Goal: Task Accomplishment & Management: Manage account settings

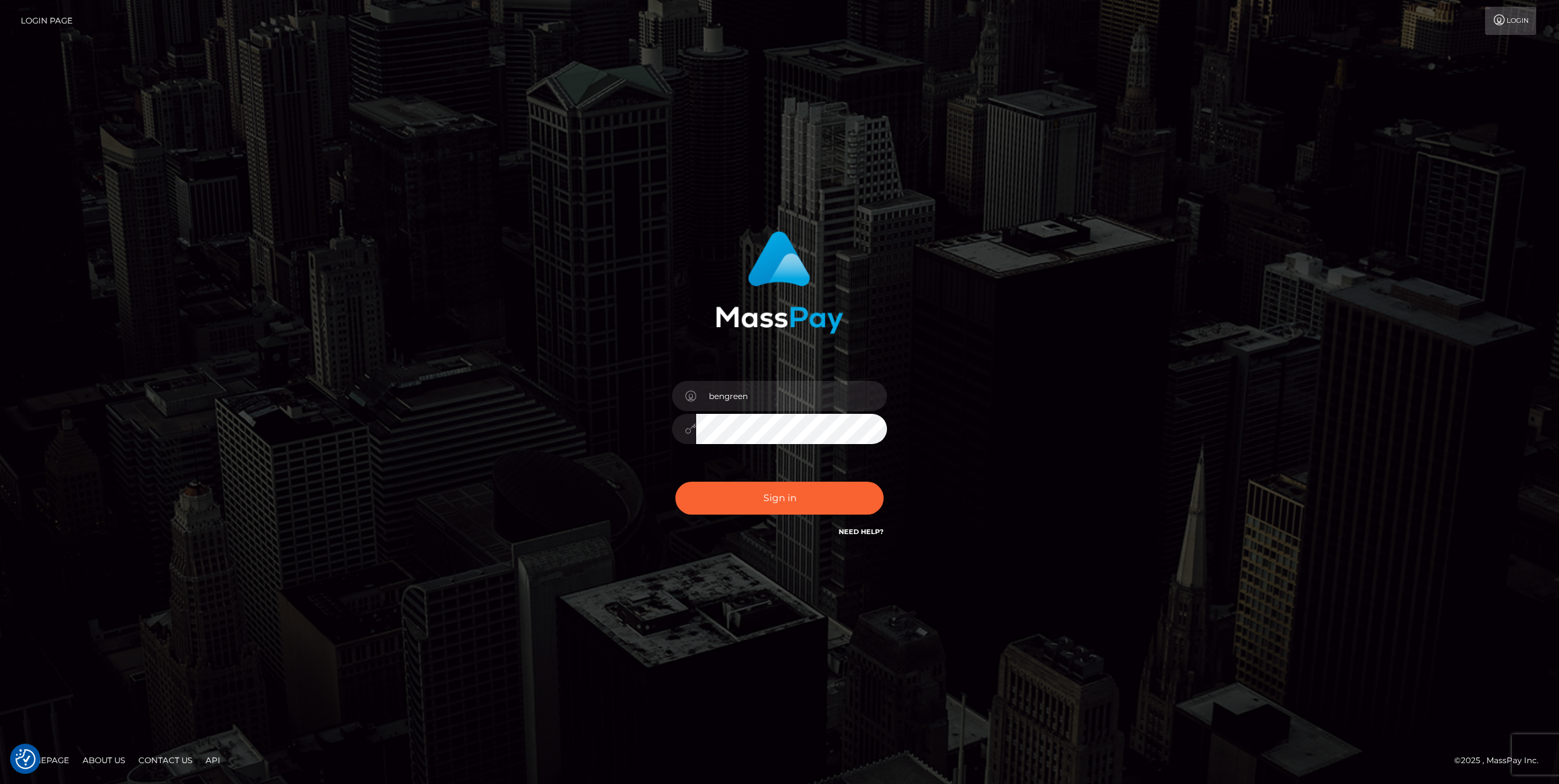
click at [736, 471] on div "bengreen" at bounding box center [780, 422] width 235 height 103
click at [744, 482] on button "Sign in" at bounding box center [780, 498] width 208 height 33
checkbox input "true"
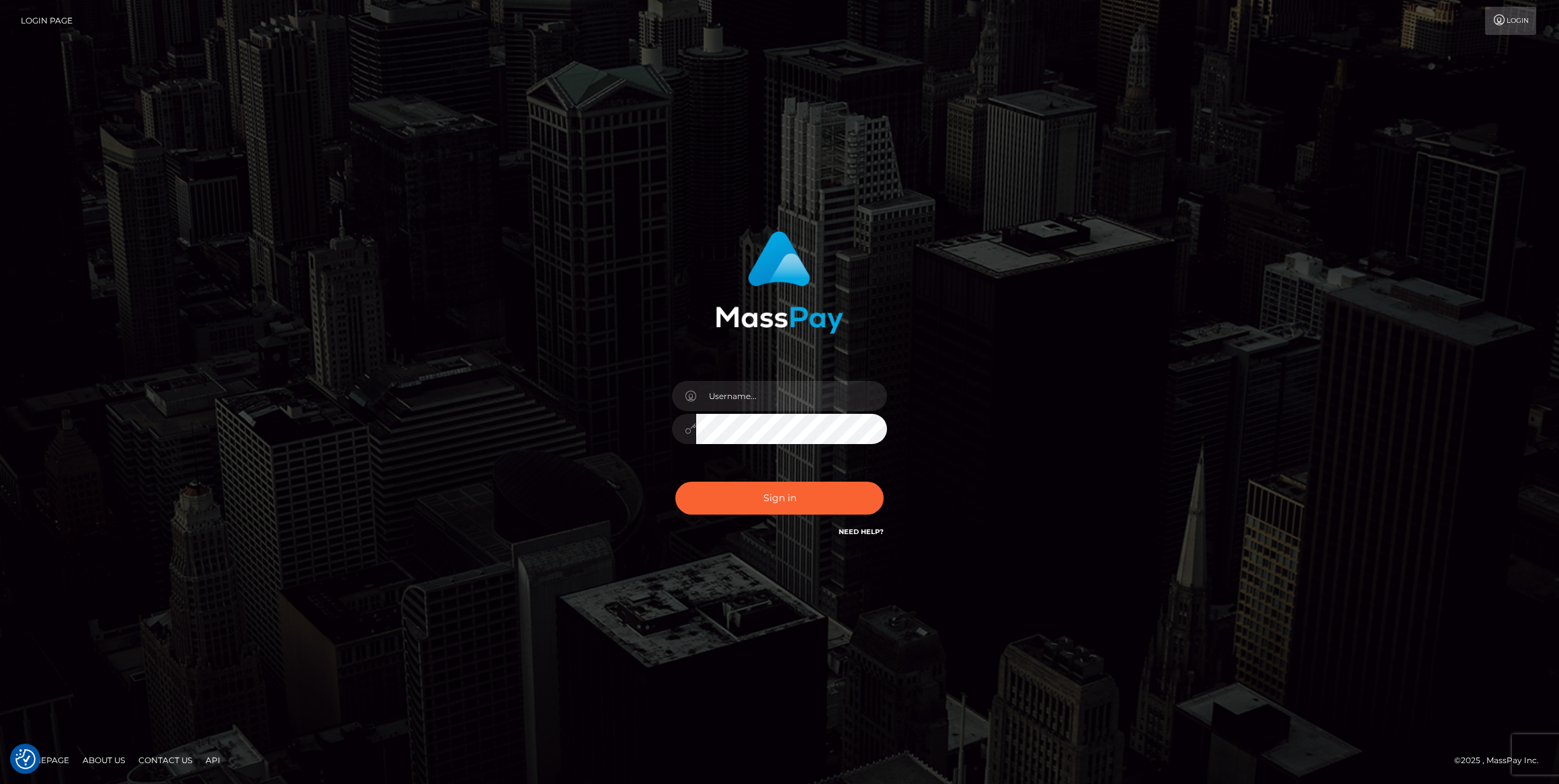
checkbox input "true"
type input "bengreen"
click at [845, 496] on button "Sign in" at bounding box center [780, 498] width 208 height 33
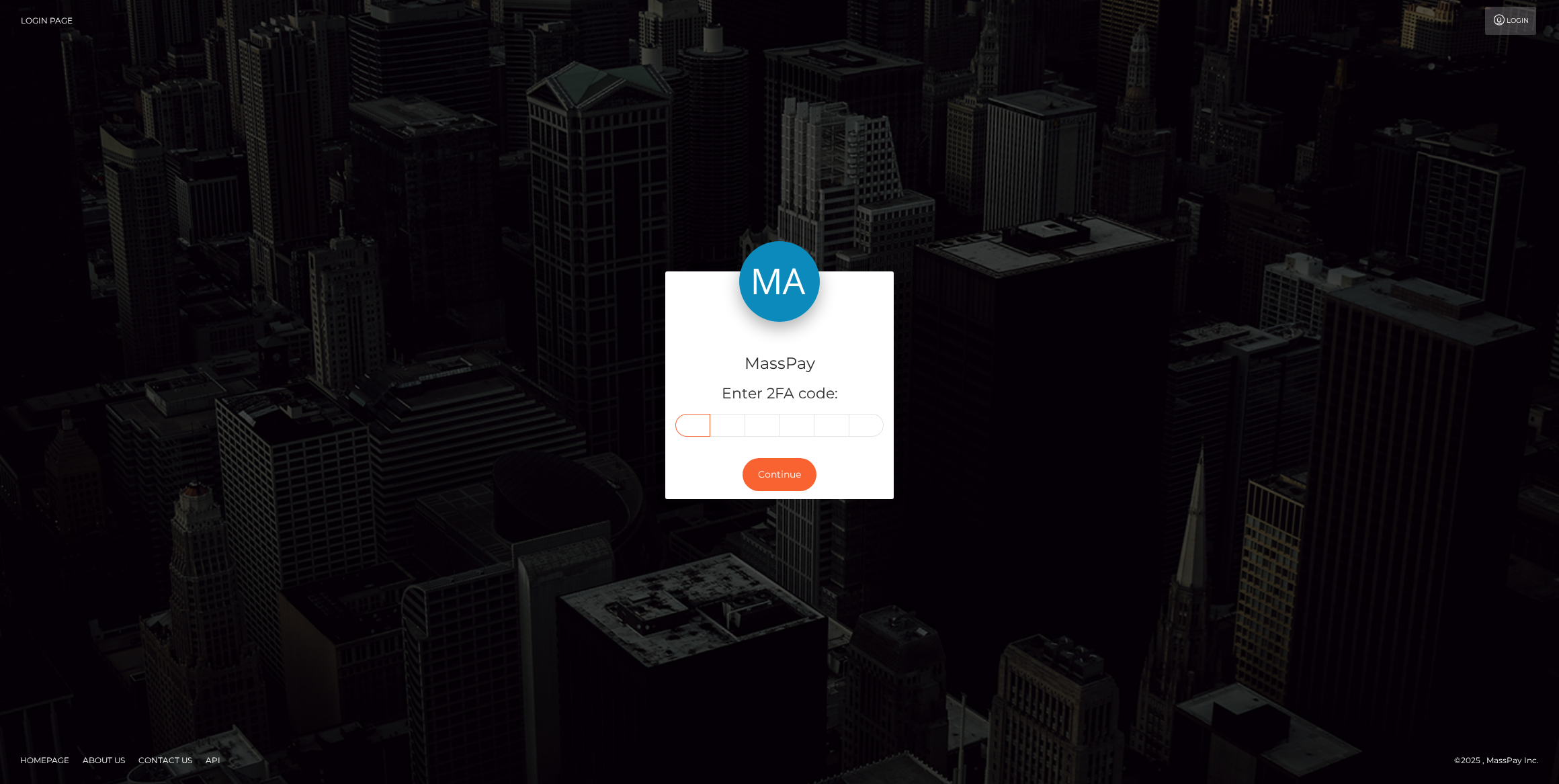
click at [683, 431] on input "text" at bounding box center [692, 425] width 35 height 23
paste input "9"
type input "9"
type input "6"
type input "7"
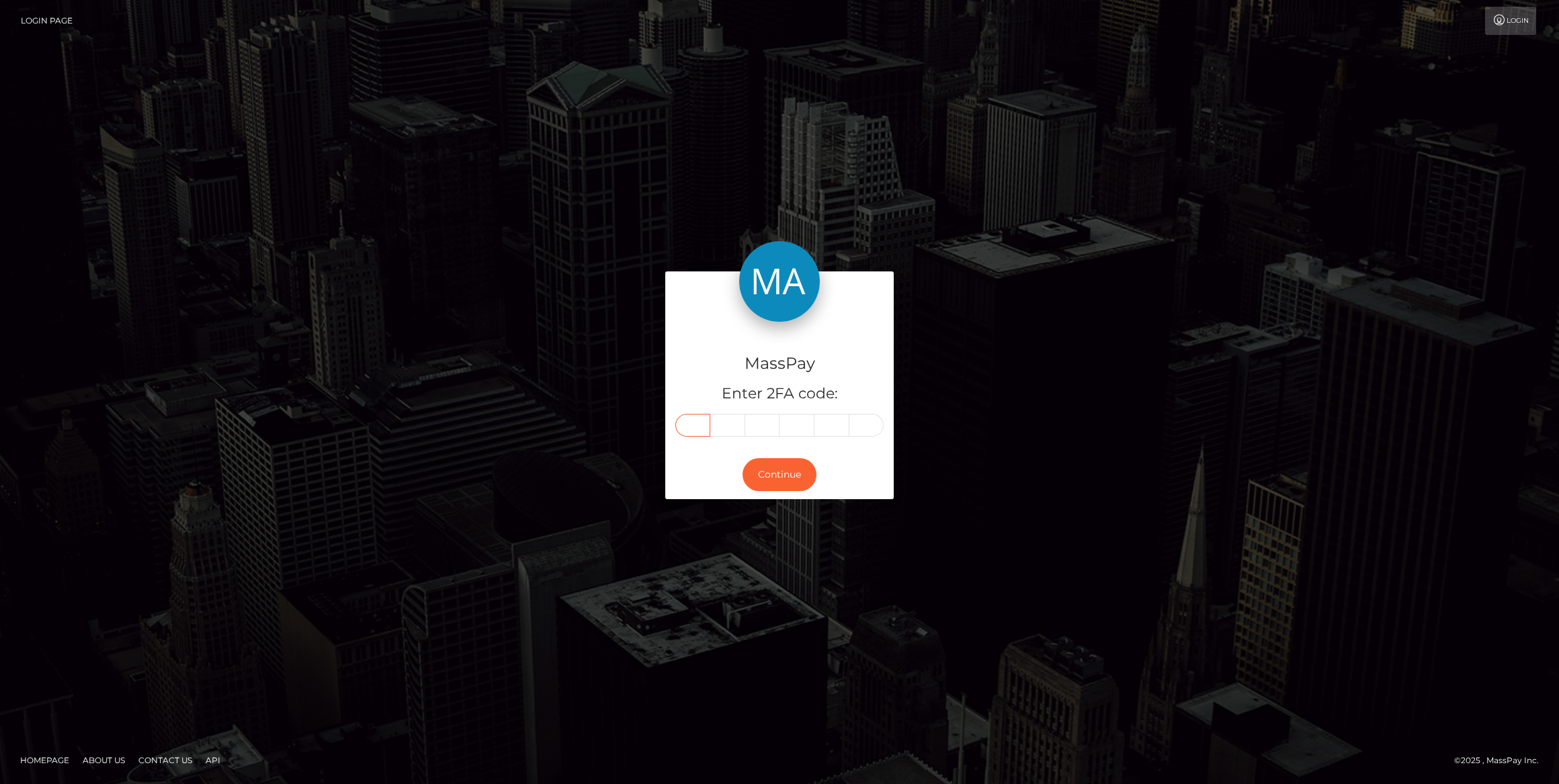
type input "9"
type input "3"
type input "1"
click at [773, 474] on button "Continue" at bounding box center [780, 474] width 74 height 33
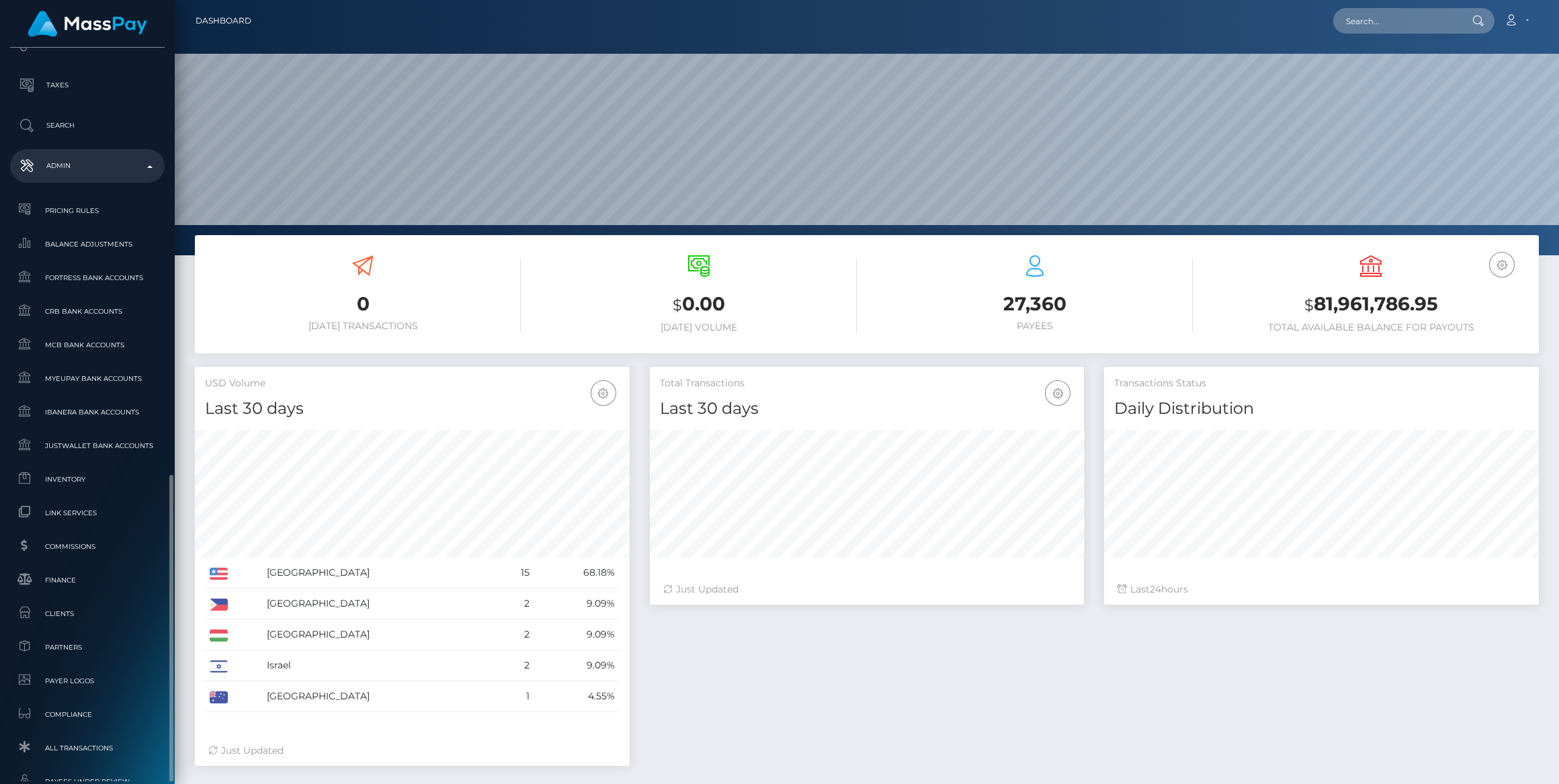
scroll to position [628, 0]
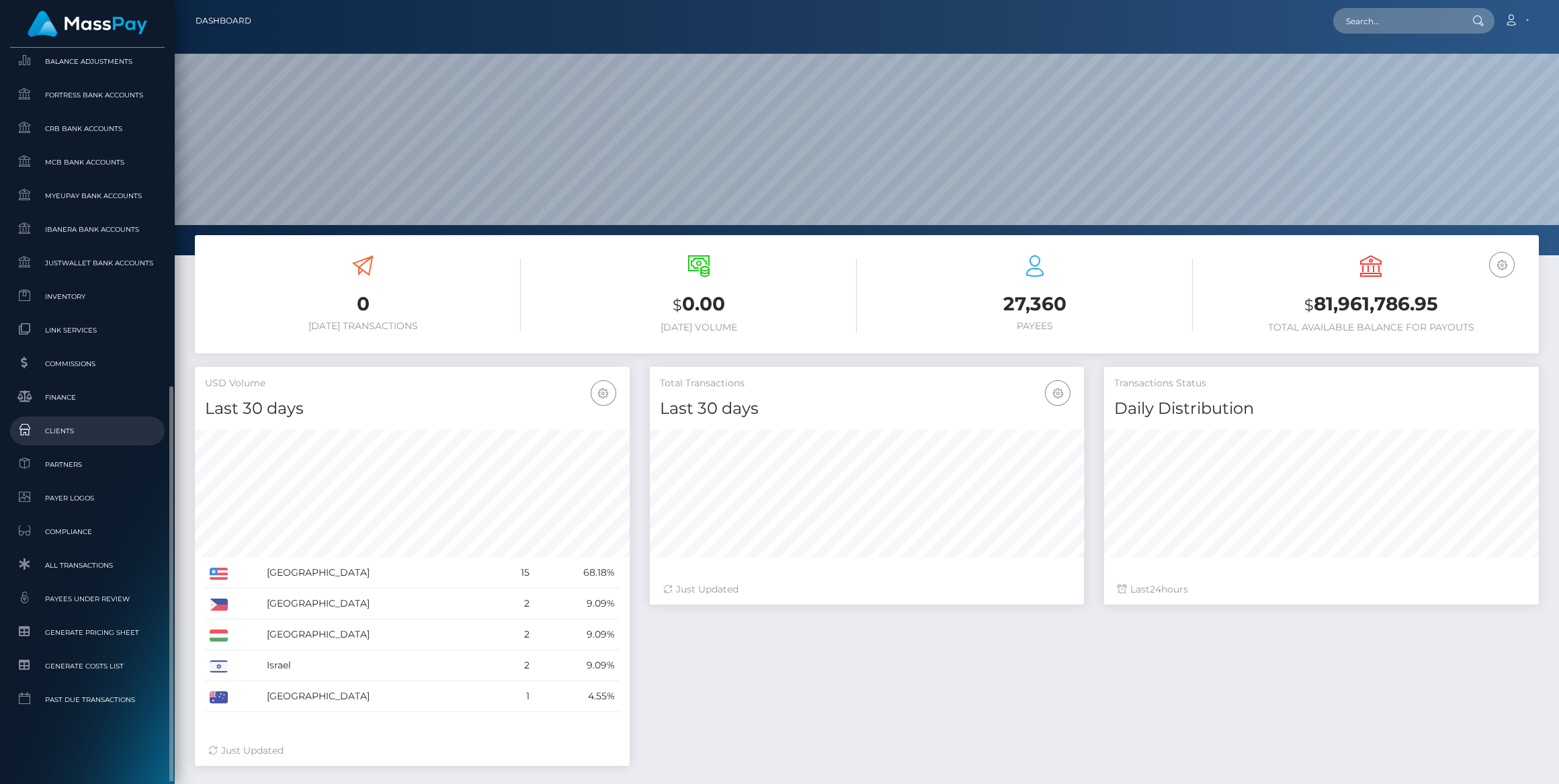
click at [76, 424] on span "Clients" at bounding box center [87, 431] width 144 height 15
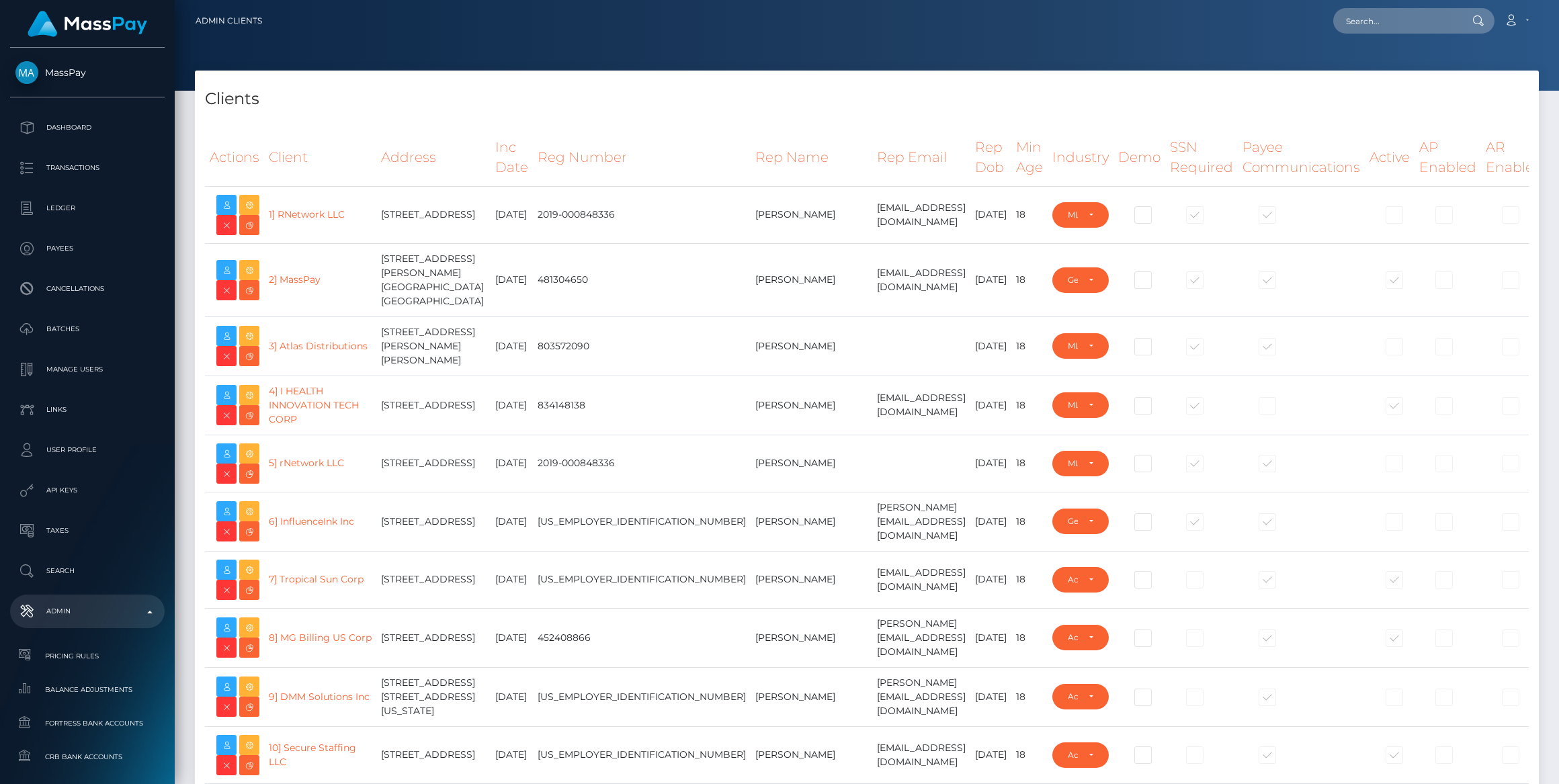
select select "223"
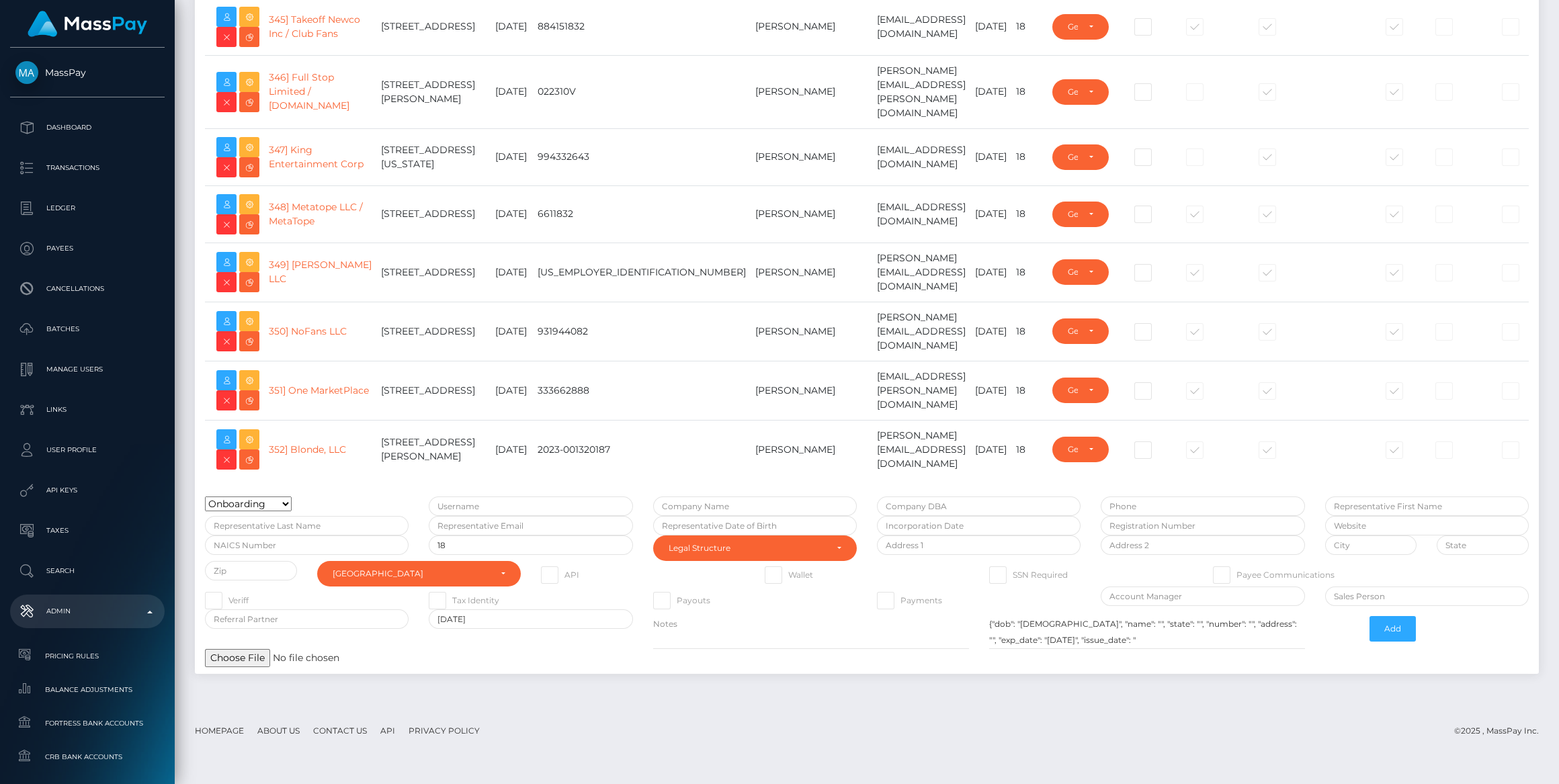
scroll to position [21620, 0]
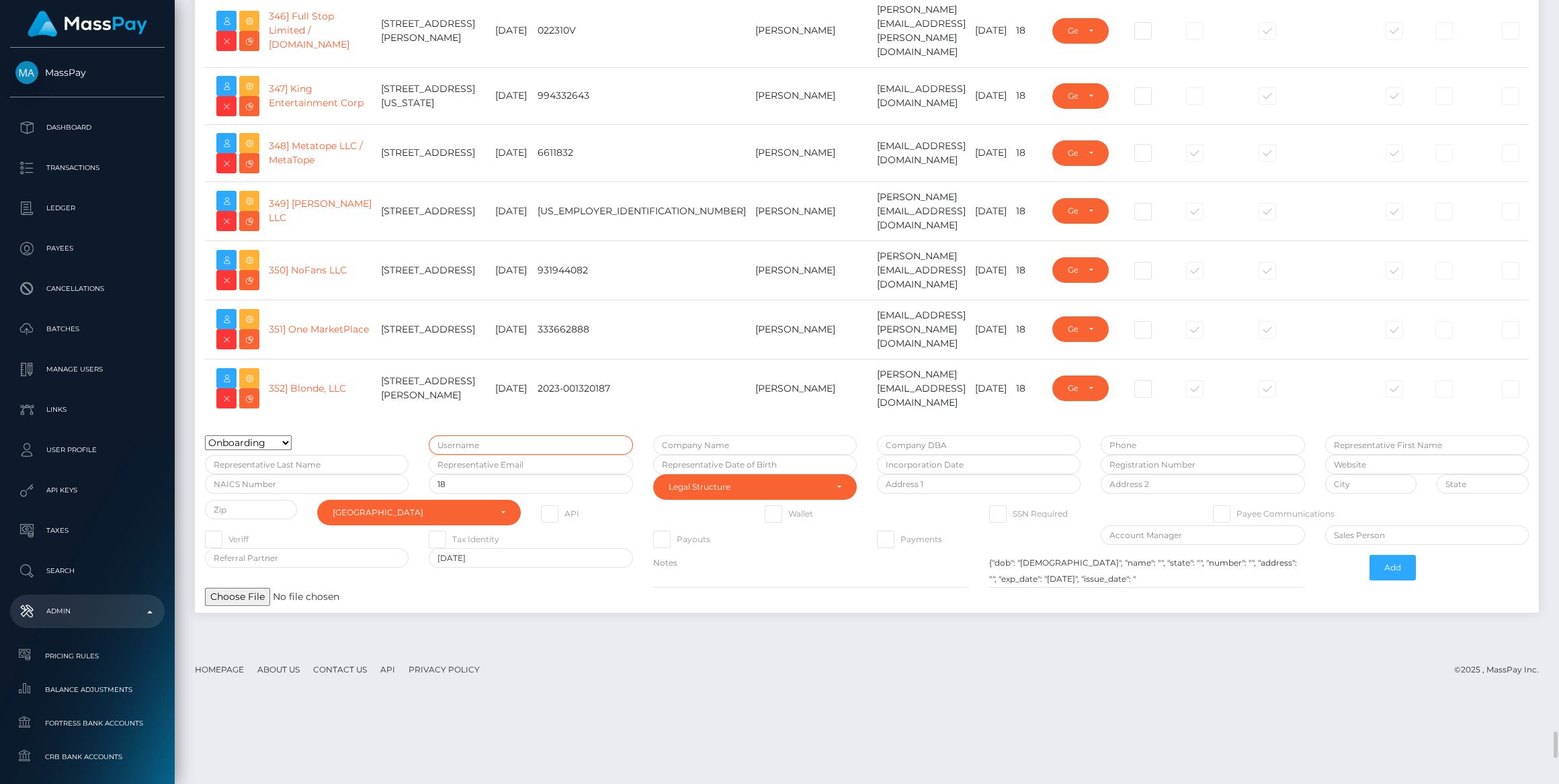
type input "bengreen"
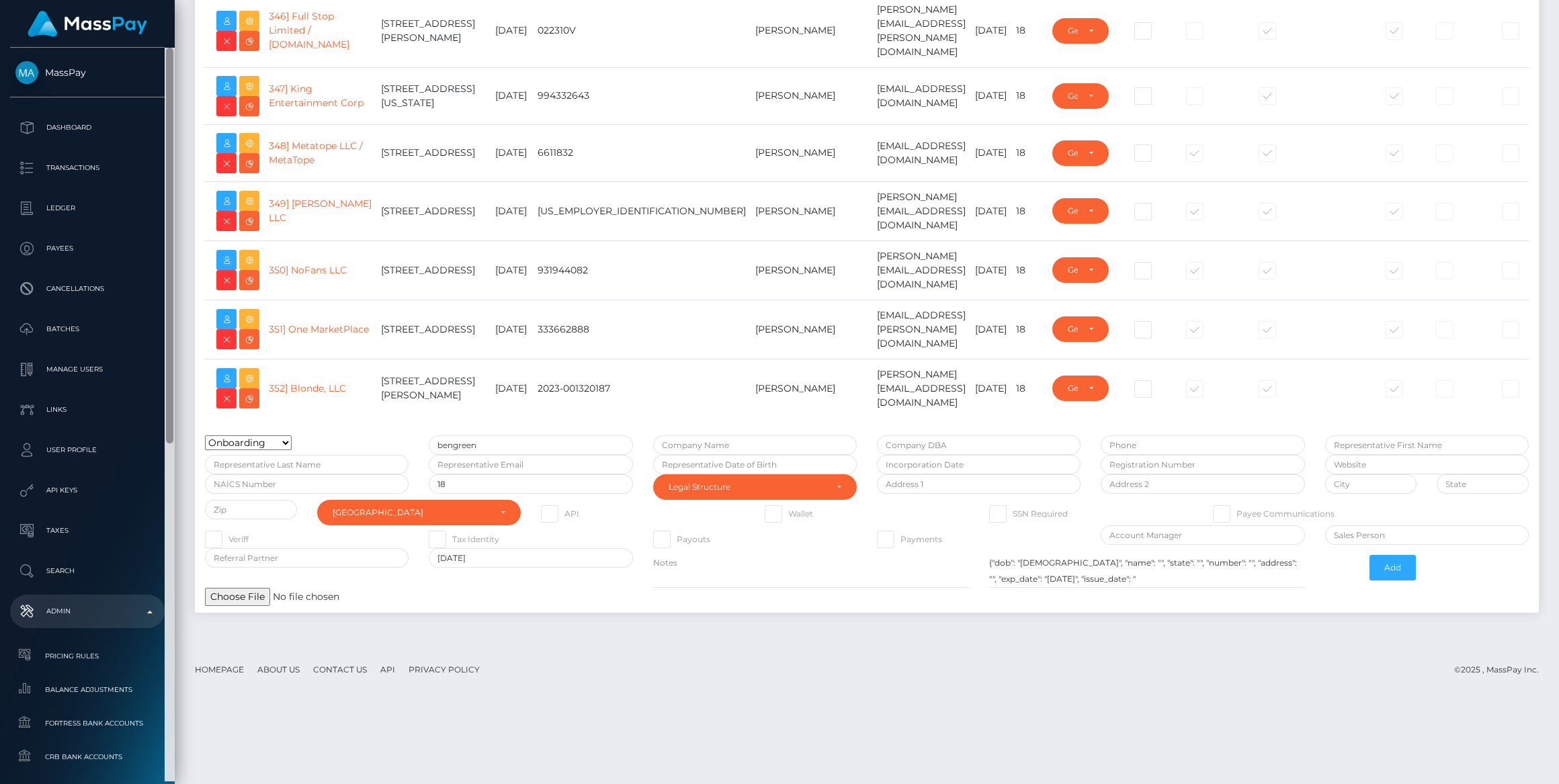
click at [165, 140] on div at bounding box center [170, 414] width 10 height 734
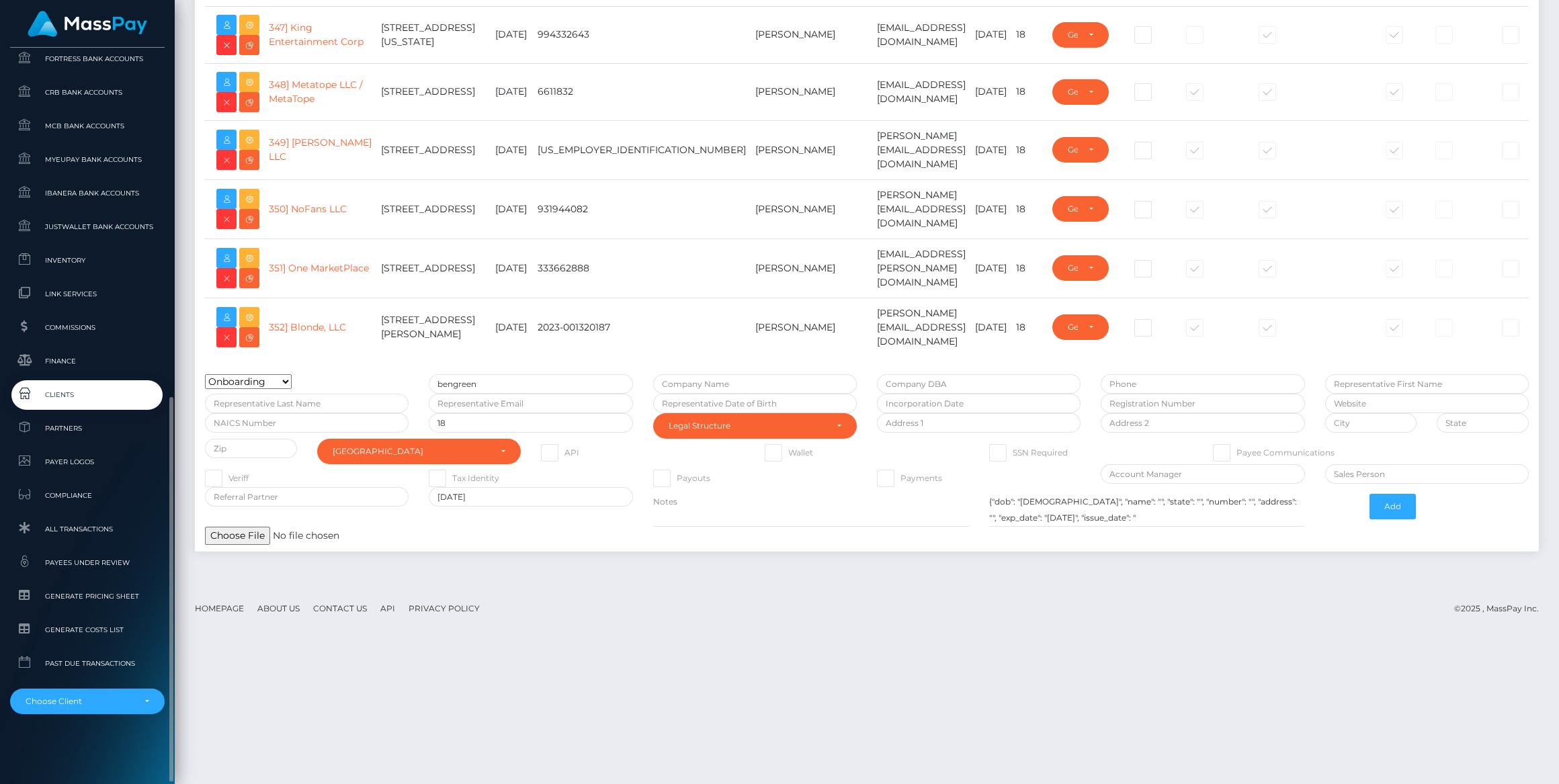
scroll to position [665, 0]
click at [128, 711] on div "Choose Client" at bounding box center [87, 701] width 154 height 26
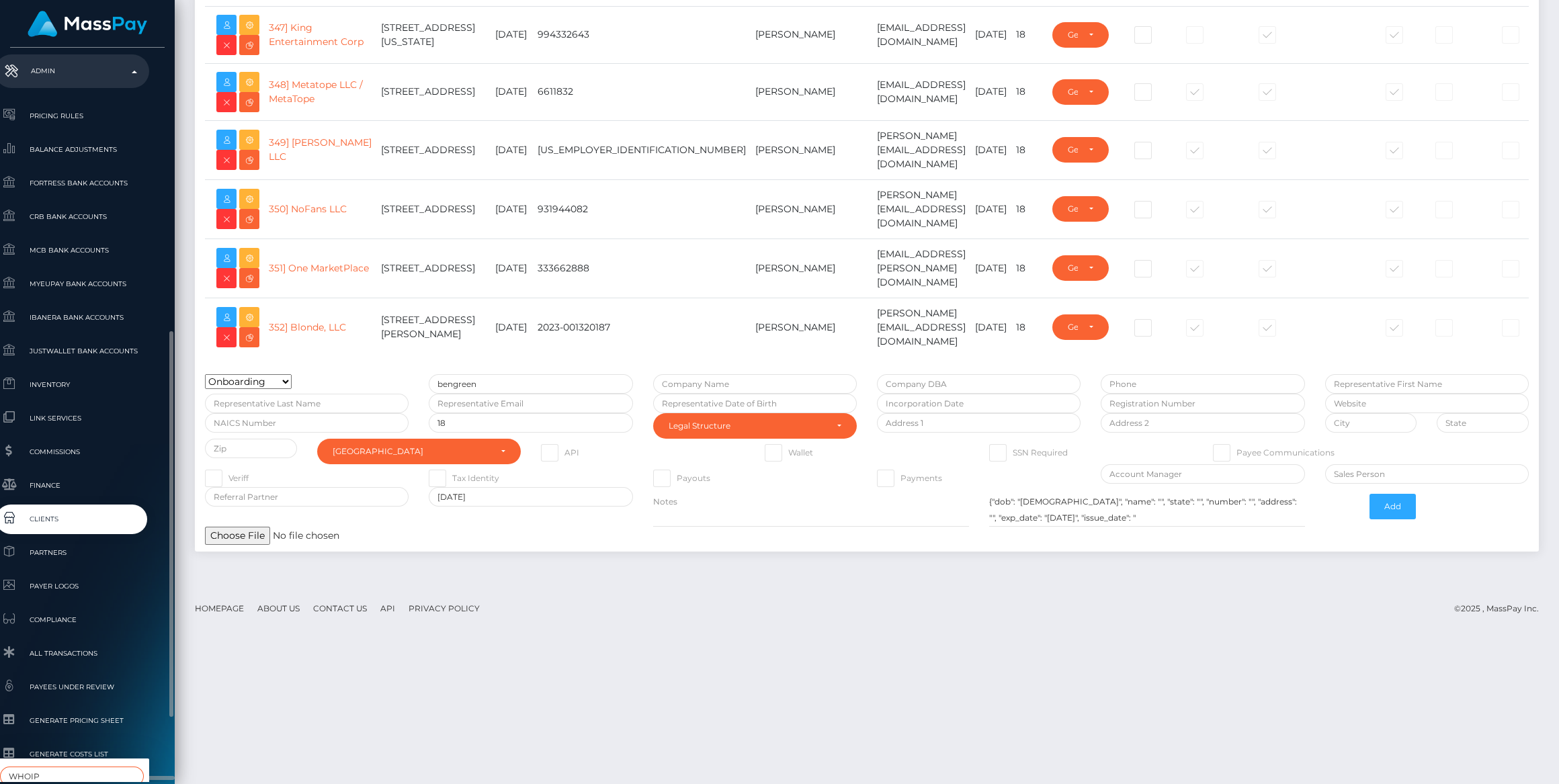
scroll to position [662, 15]
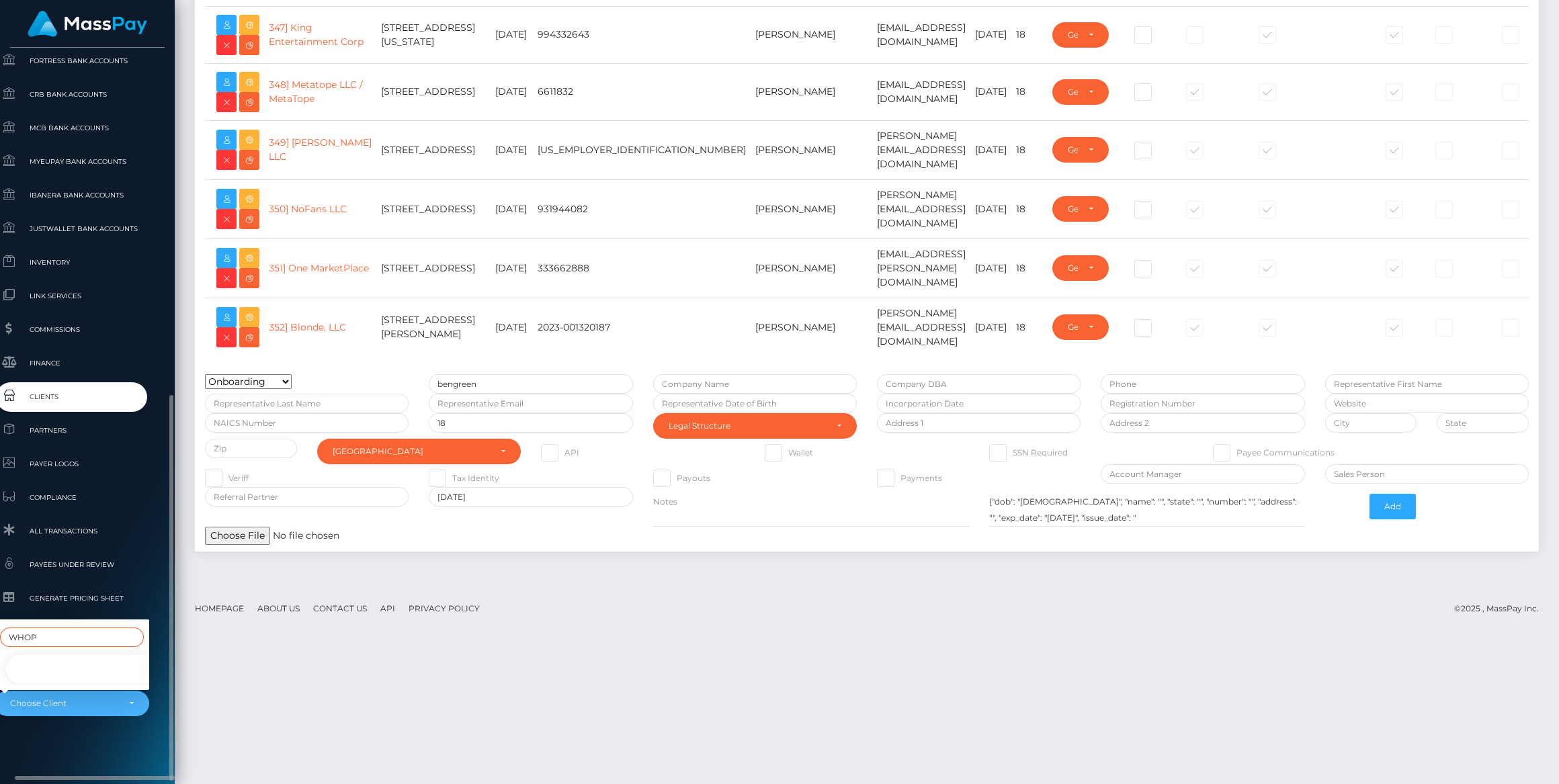
type input "WHOP"
click at [86, 660] on link "Whop Inc" at bounding box center [81, 669] width 154 height 30
select select "338"
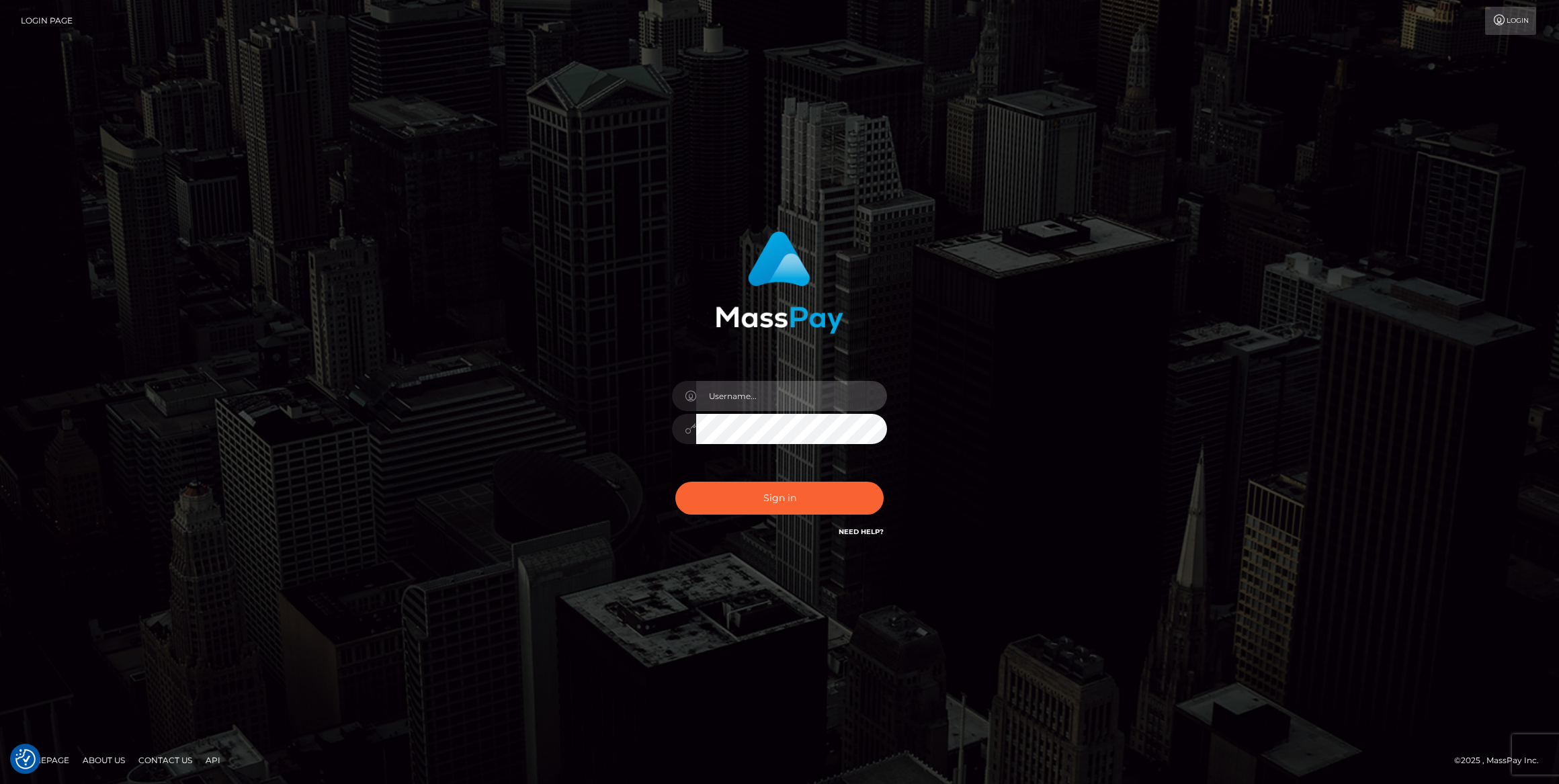
type input "bengreen"
click at [798, 514] on button "Sign in" at bounding box center [780, 498] width 208 height 33
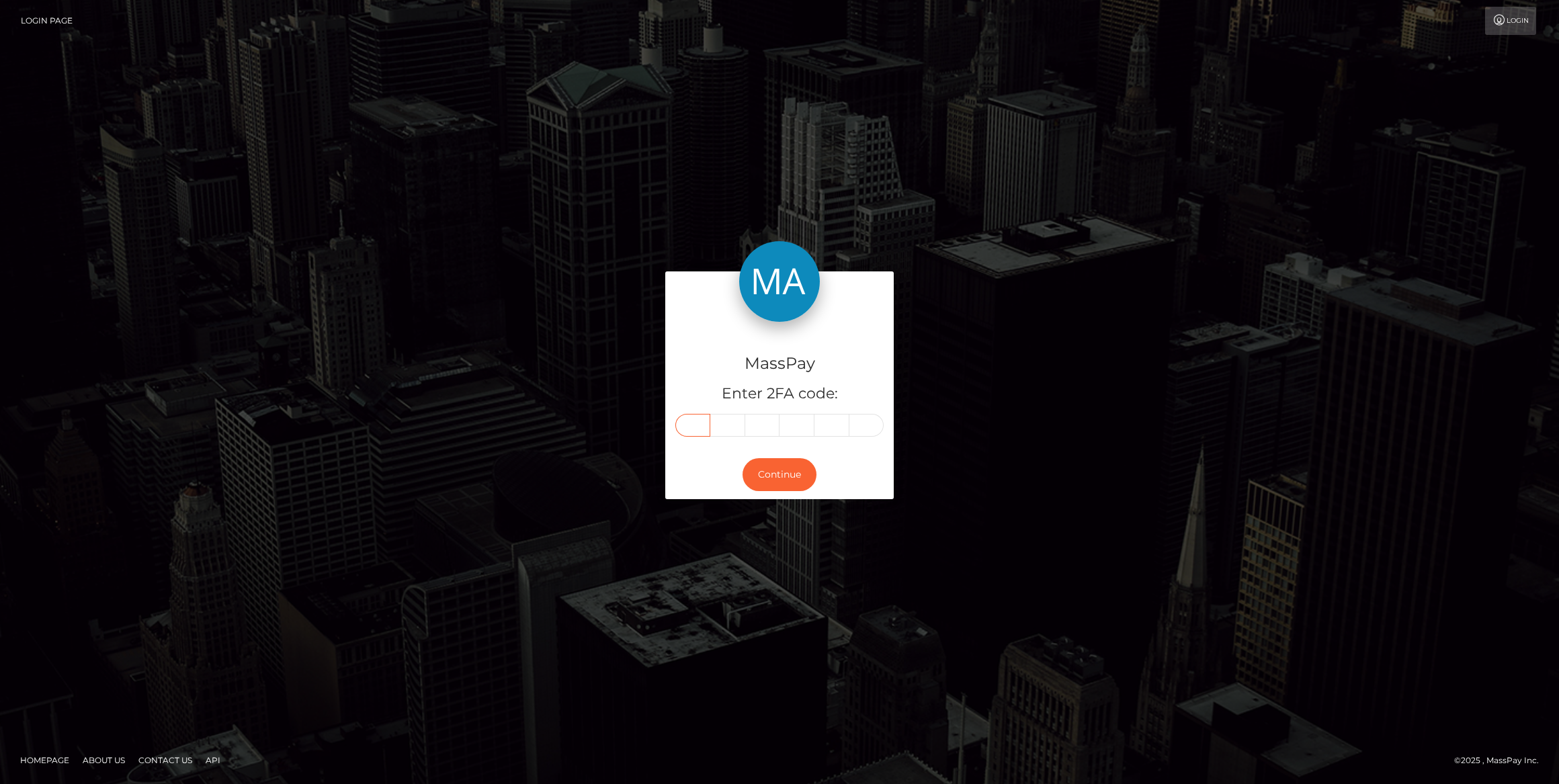
paste input "9"
type input "9"
type input "8"
type input "9"
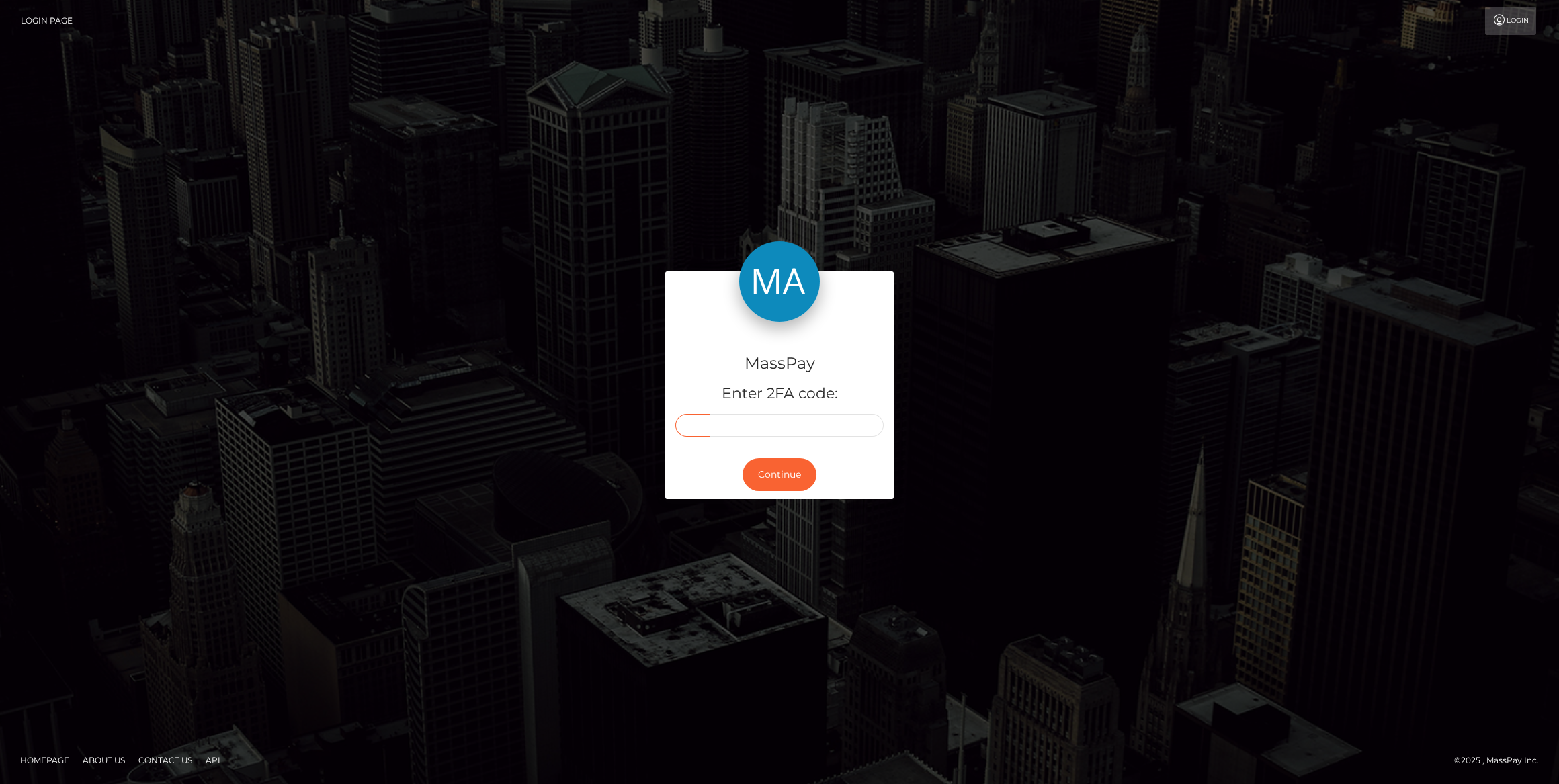
type input "7"
type input "2"
click at [762, 476] on button "Continue" at bounding box center [780, 474] width 74 height 33
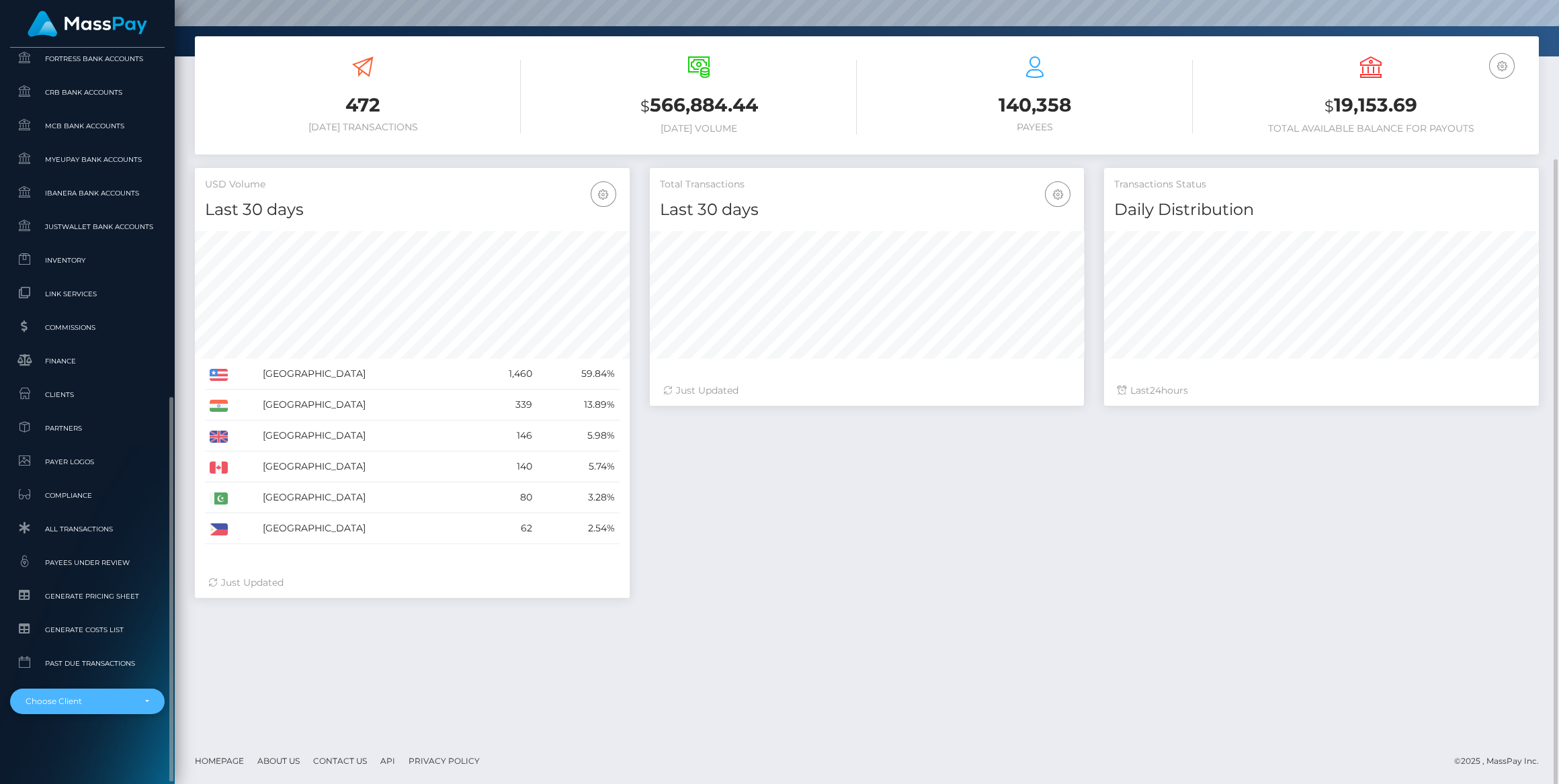
drag, startPoint x: 122, startPoint y: 702, endPoint x: 123, endPoint y: 708, distance: 6.1
click at [124, 703] on div "Choose Client" at bounding box center [80, 701] width 108 height 10
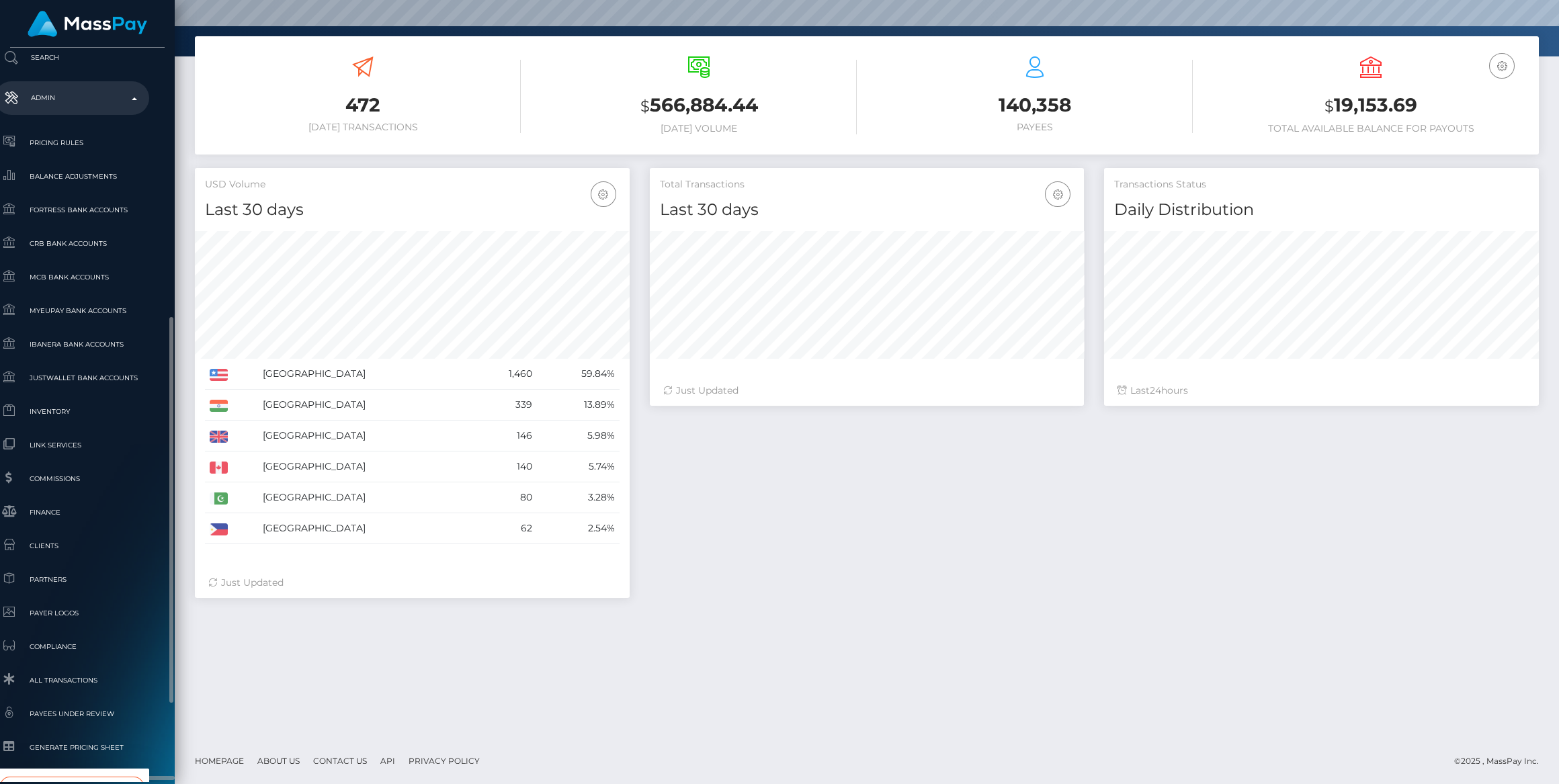
type input "whop"
select select "338"
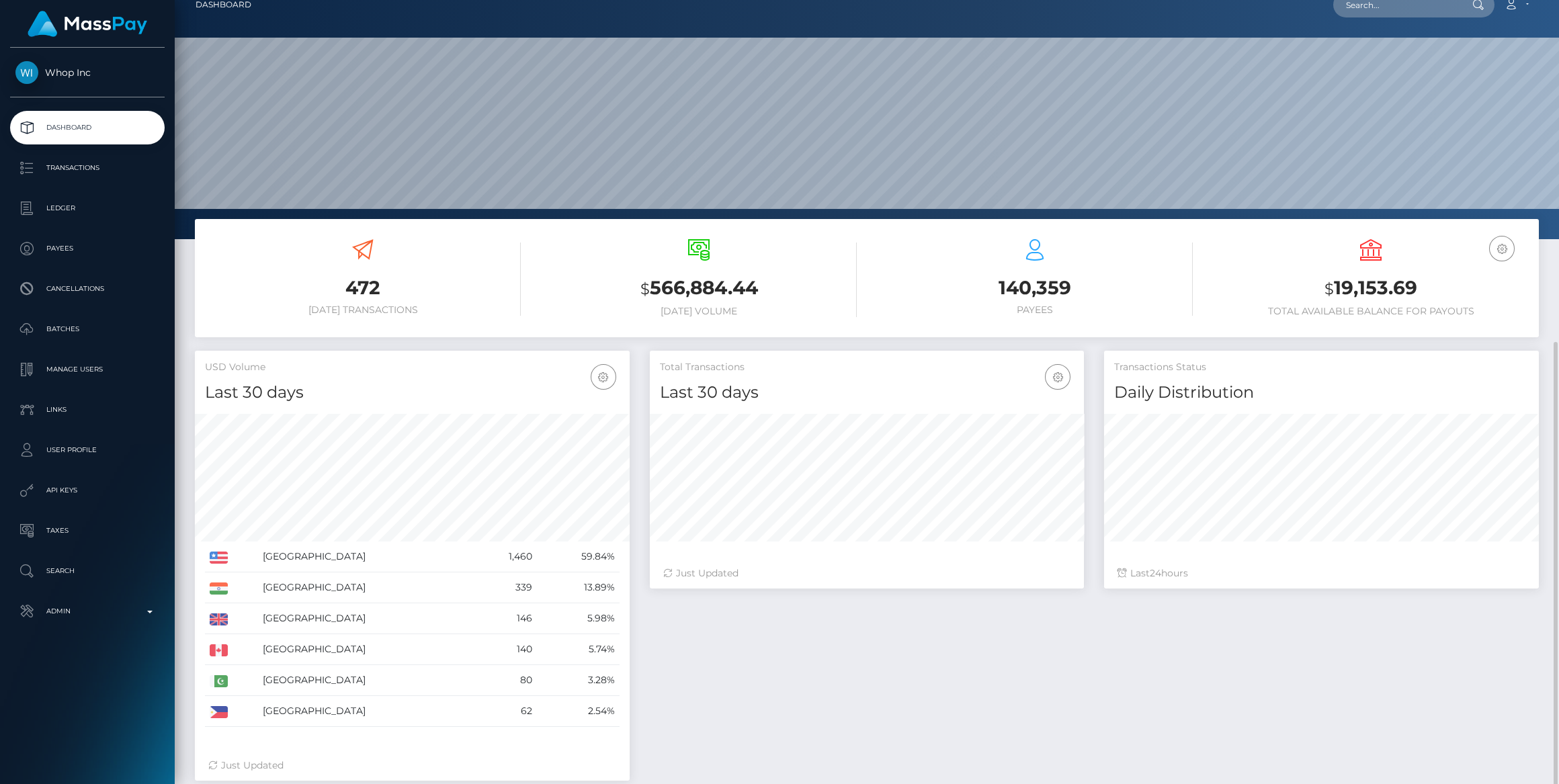
scroll to position [237, 434]
click at [69, 205] on p "Ledger" at bounding box center [87, 207] width 144 height 20
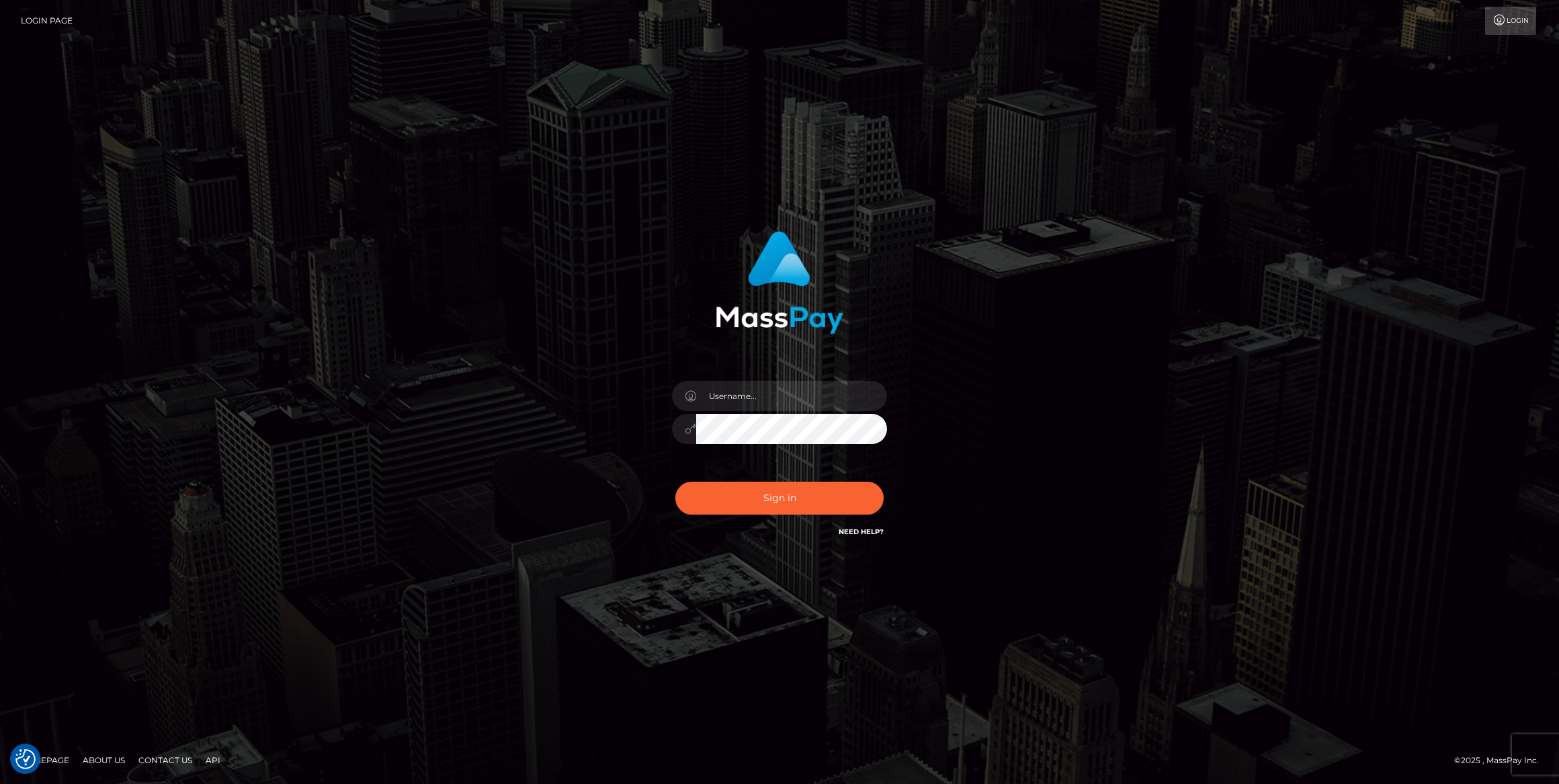
type input "bengreen"
click at [819, 476] on div "Sign in Need Help?" at bounding box center [780, 503] width 235 height 60
click at [818, 488] on button "Sign in" at bounding box center [780, 498] width 208 height 33
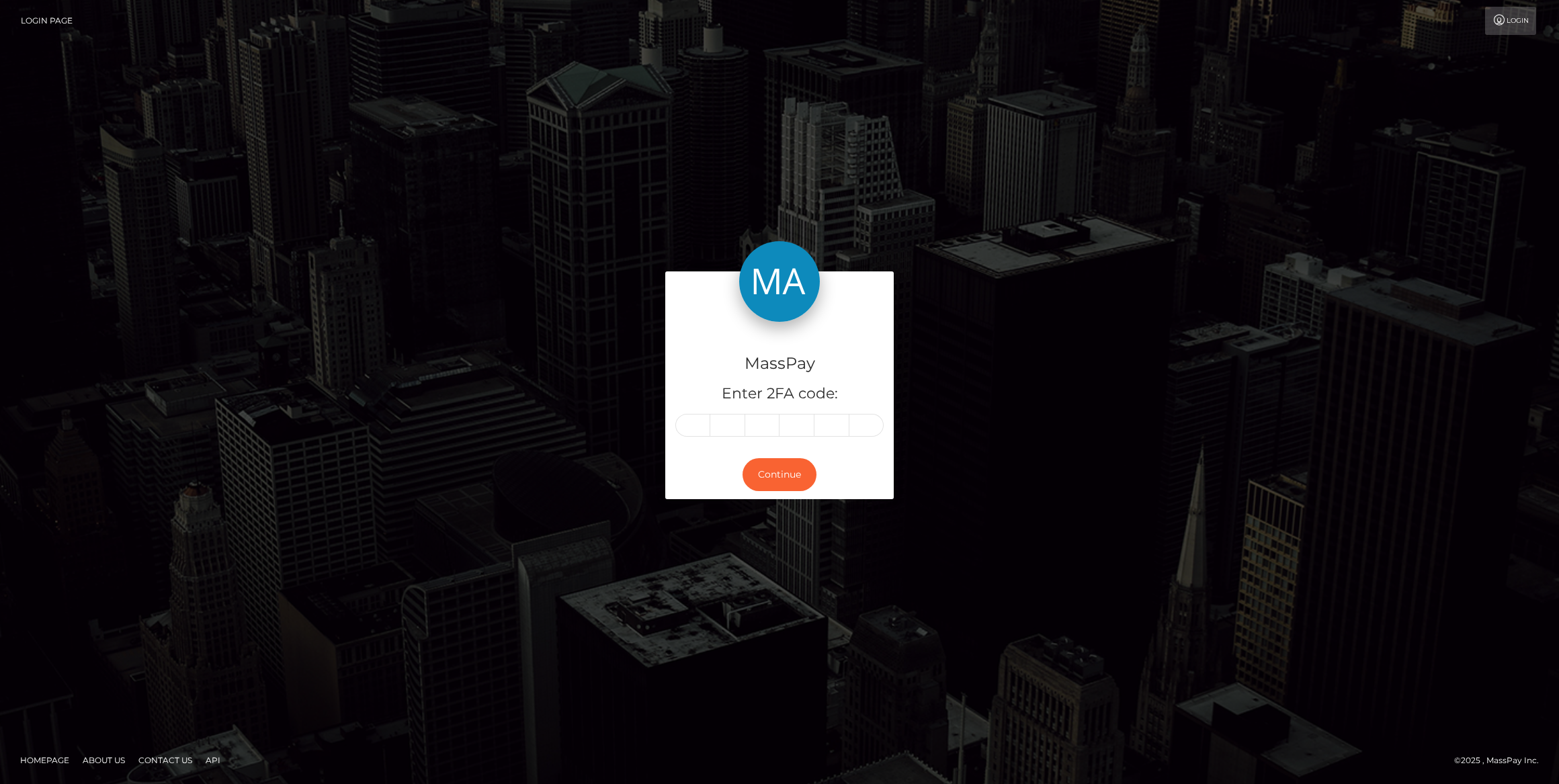
click at [820, 499] on form "MassPay Enter 2FA code: Continue" at bounding box center [779, 392] width 228 height 241
drag, startPoint x: 697, startPoint y: 442, endPoint x: 686, endPoint y: 452, distance: 14.9
drag, startPoint x: 686, startPoint y: 452, endPoint x: 692, endPoint y: 436, distance: 17.1
paste input "7"
type input "7"
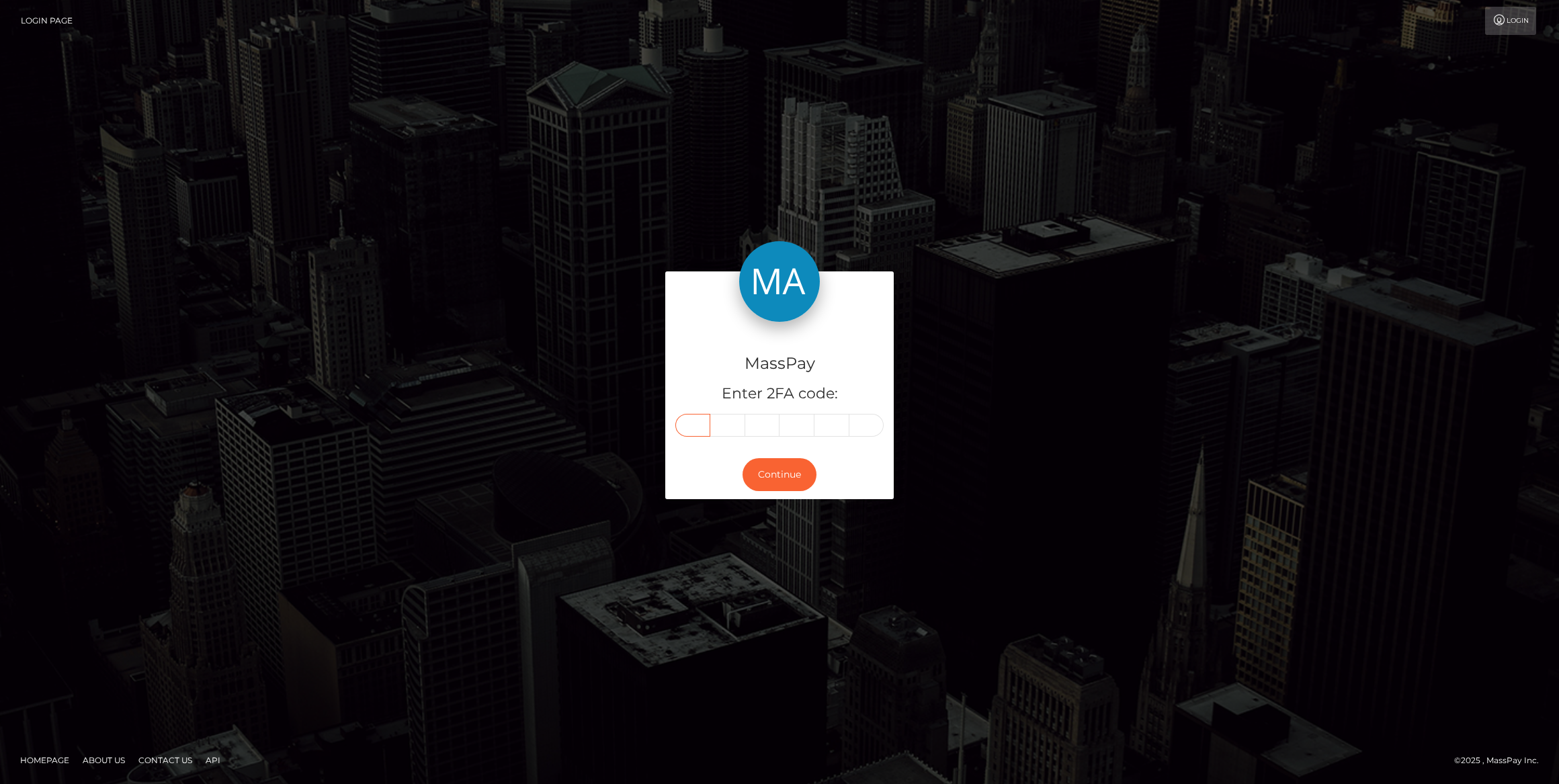
type input "3"
type input "2"
type input "5"
type input "6"
type input "5"
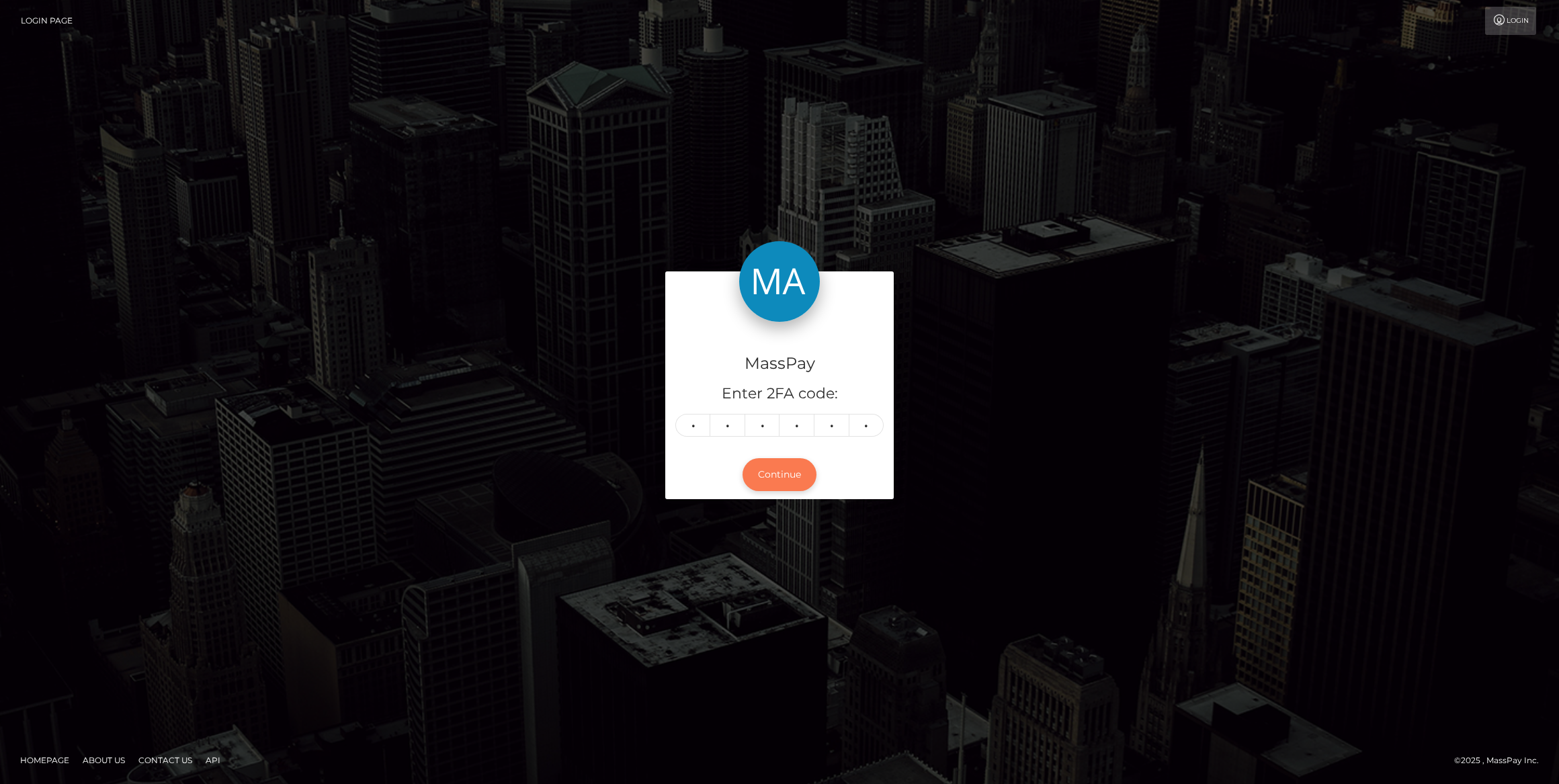
click at [768, 487] on button "Continue" at bounding box center [780, 474] width 74 height 33
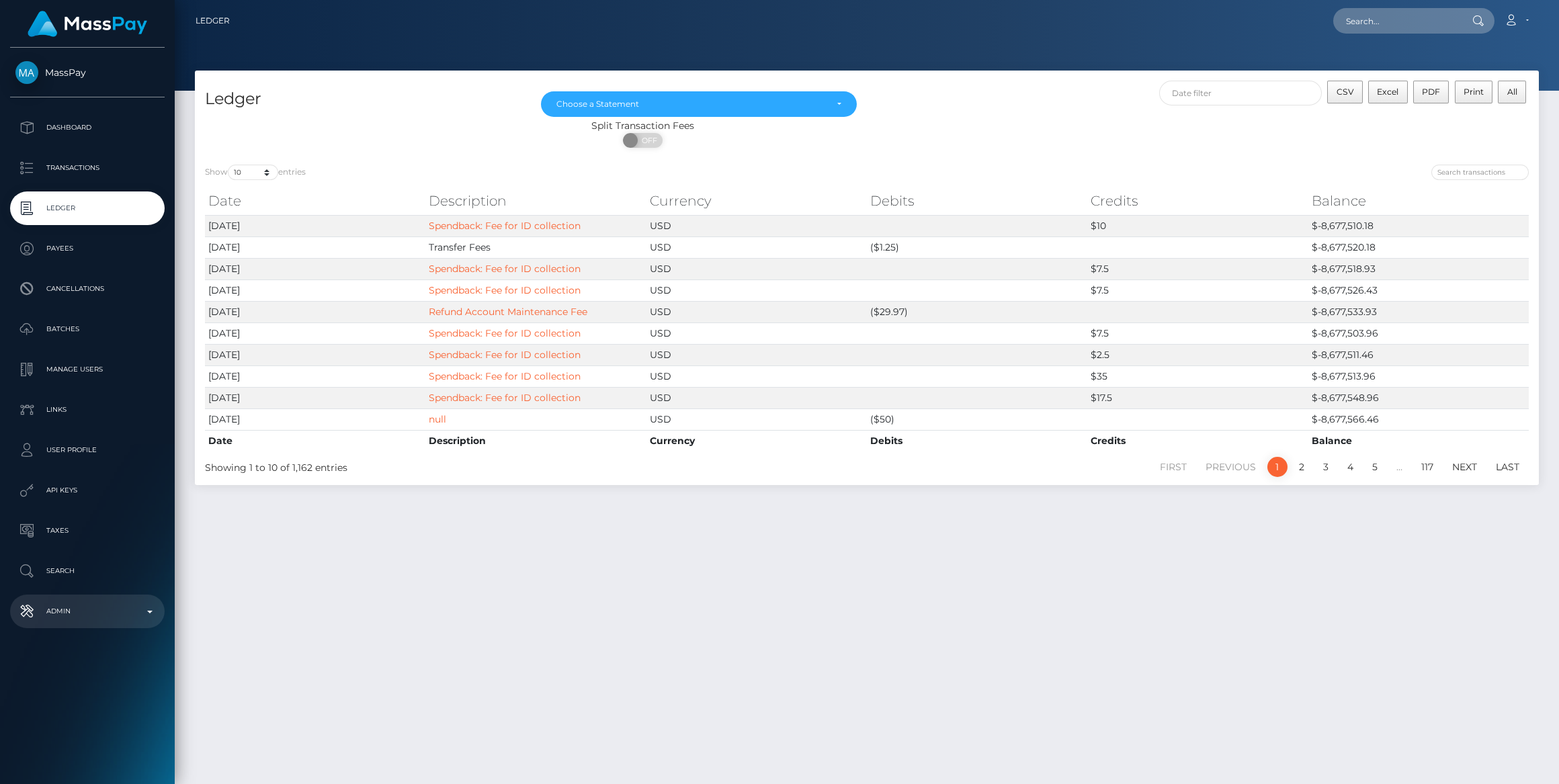
click at [85, 615] on p "Admin" at bounding box center [87, 611] width 144 height 20
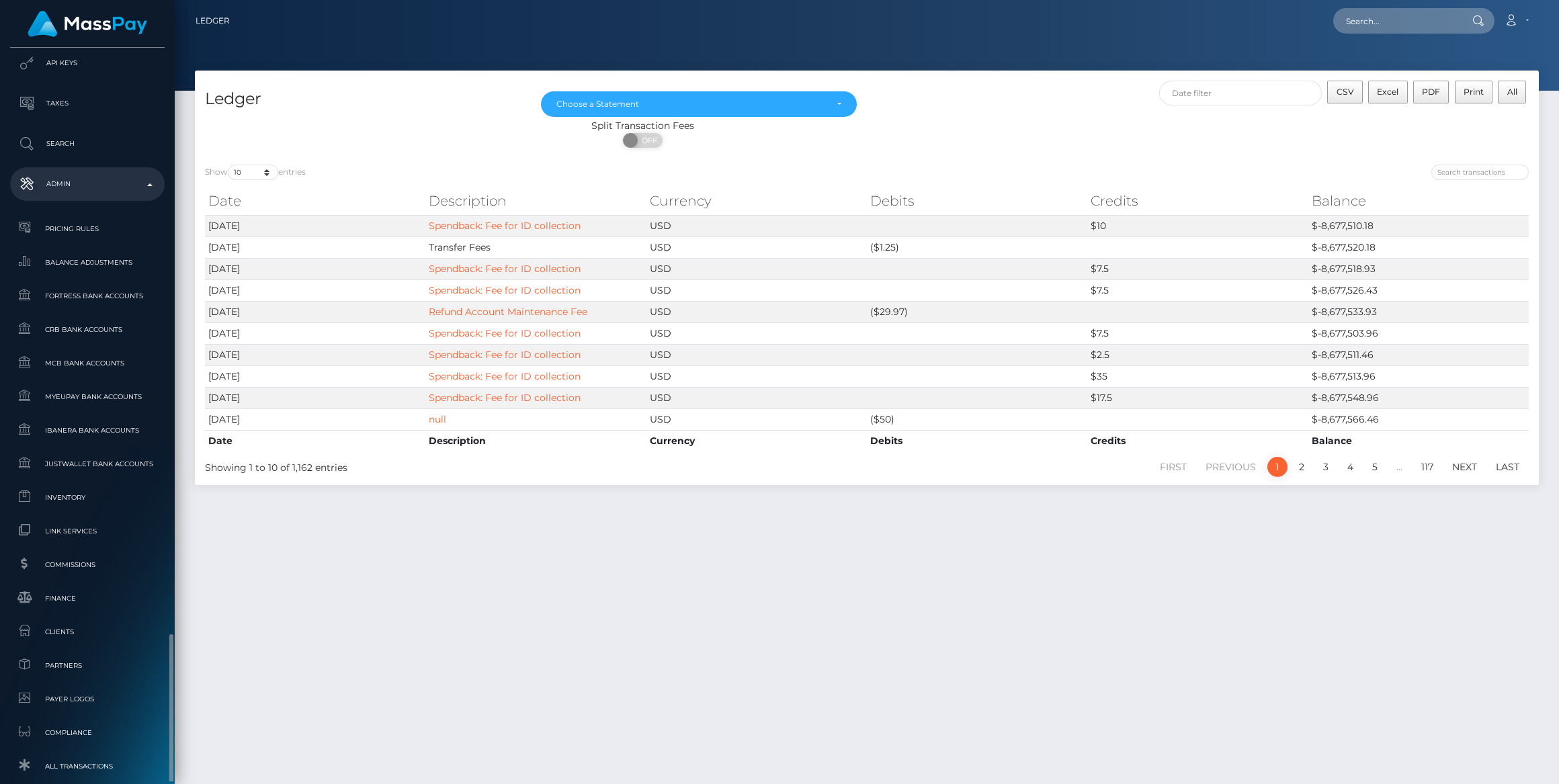
scroll to position [665, 0]
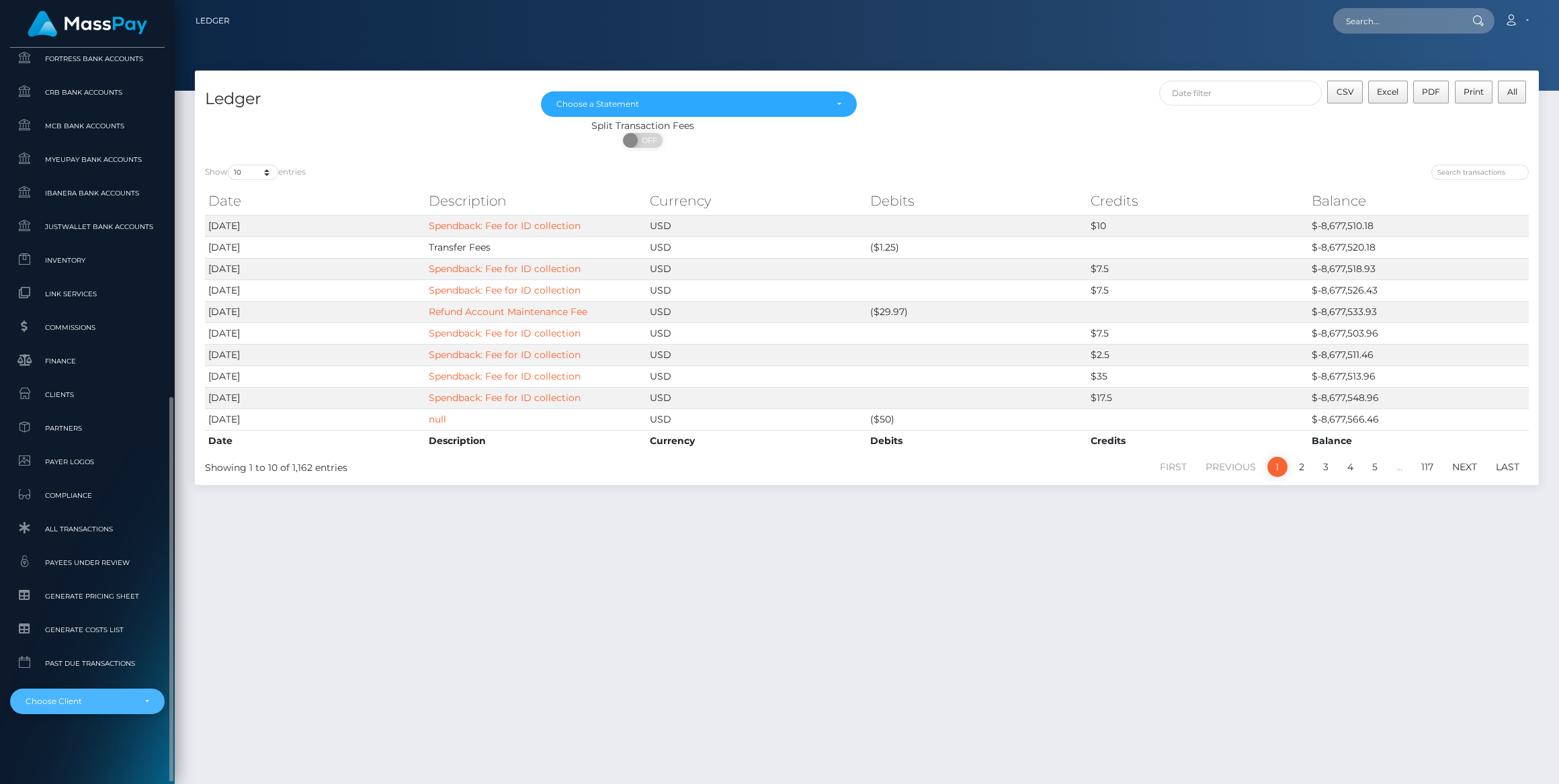
click at [113, 701] on div "Choose Client" at bounding box center [80, 701] width 108 height 10
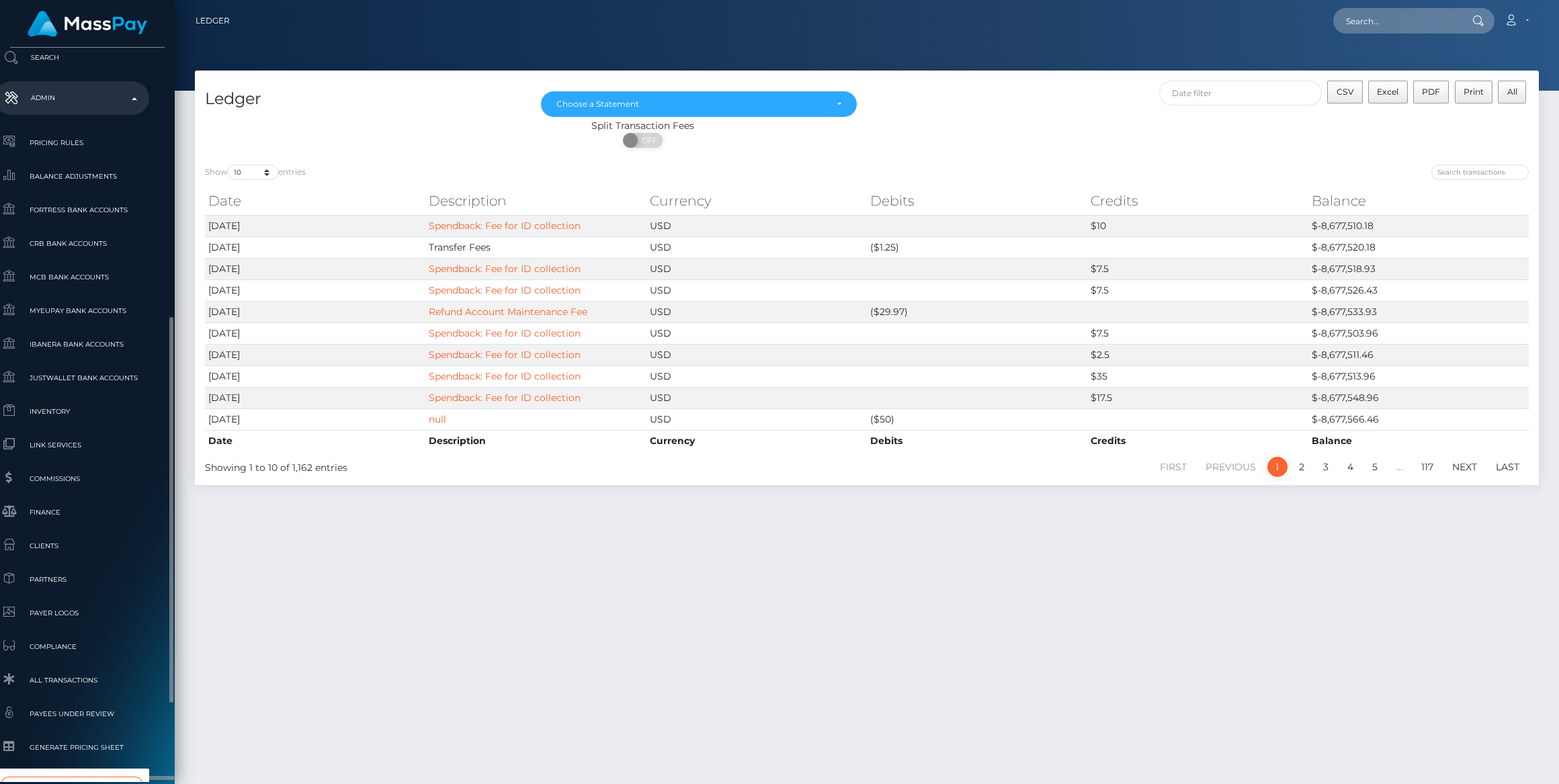
type input "whop"
select select "338"
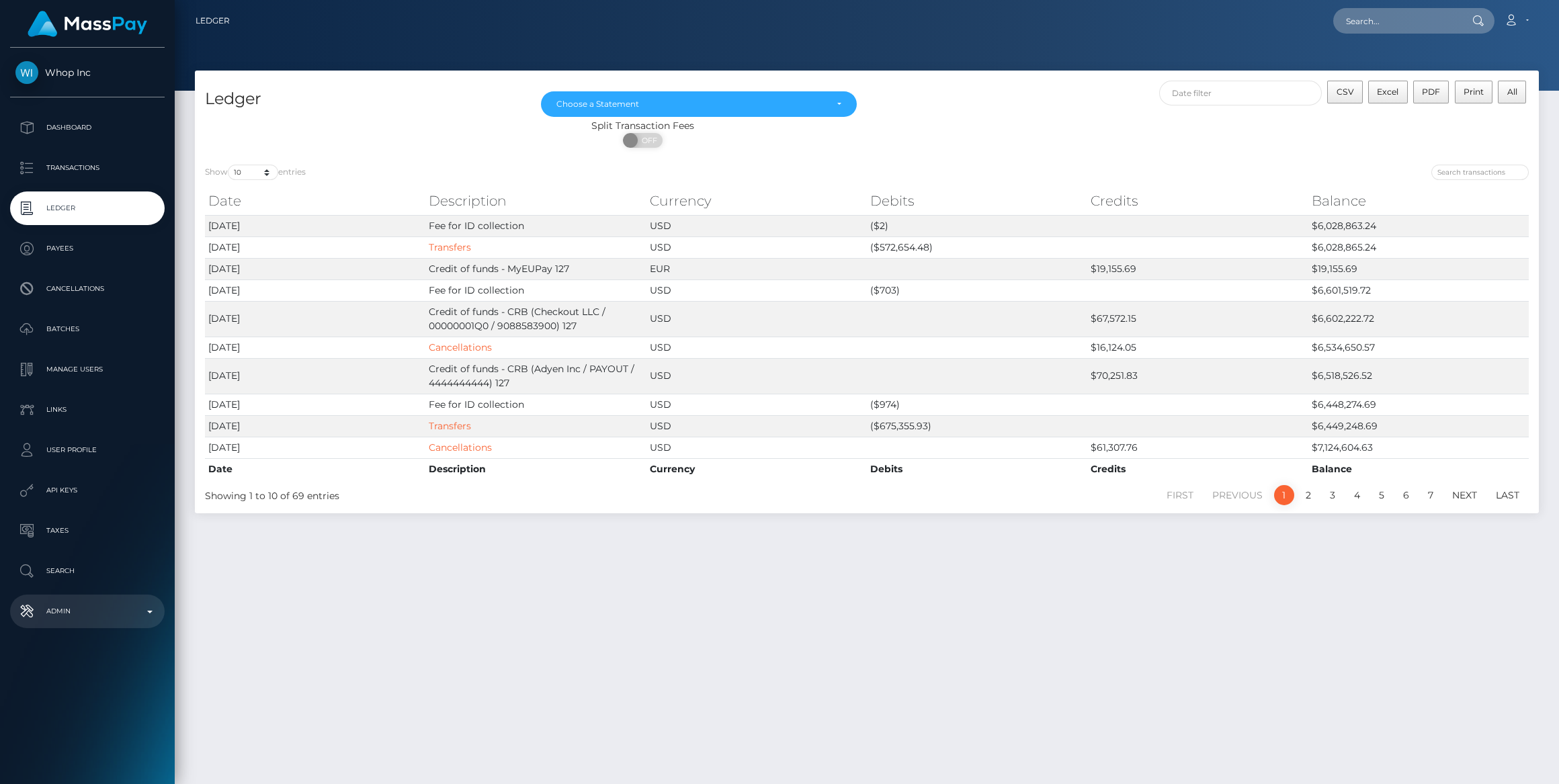
click at [98, 615] on p "Admin" at bounding box center [87, 611] width 144 height 20
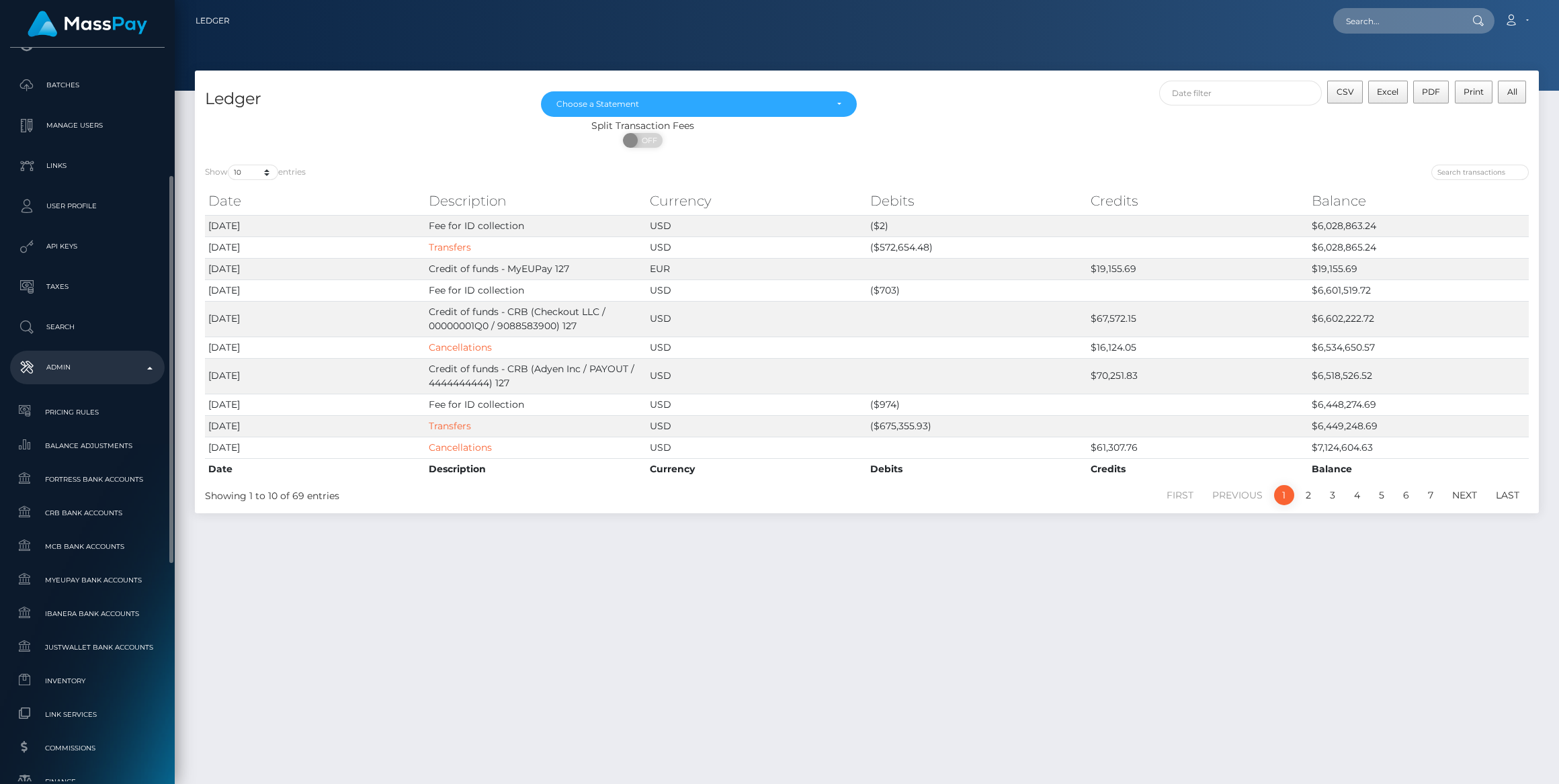
click at [87, 459] on ul "Pricing Rules Balance Adjustments Fortress Bank Accounts CRB Bank Accounts" at bounding box center [87, 766] width 174 height 737
click at [90, 450] on span "Balance Adjustments" at bounding box center [87, 445] width 144 height 15
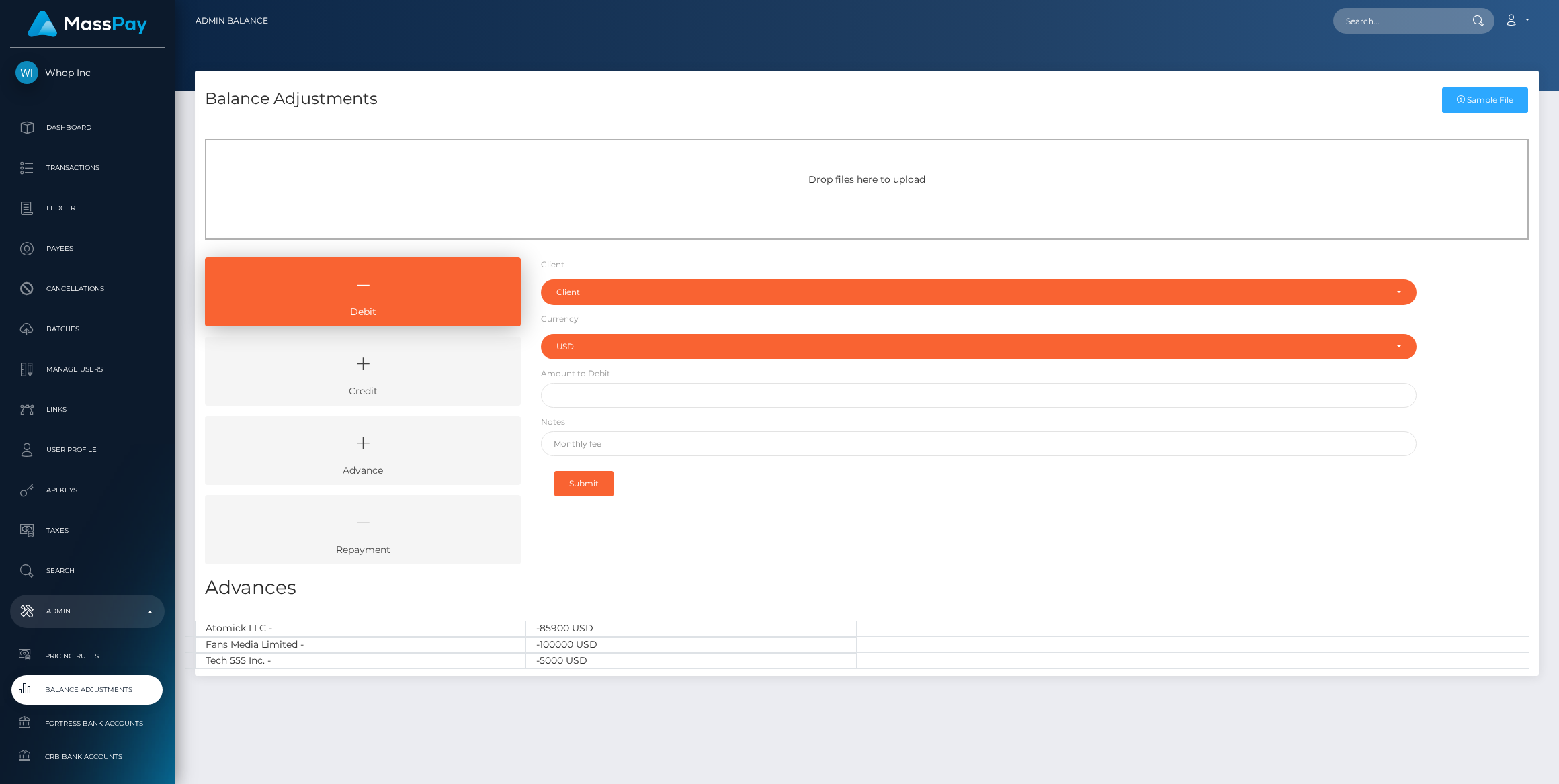
select select "USD"
click at [482, 324] on link "Debit" at bounding box center [362, 292] width 315 height 69
click at [488, 337] on link "Credit" at bounding box center [362, 370] width 315 height 69
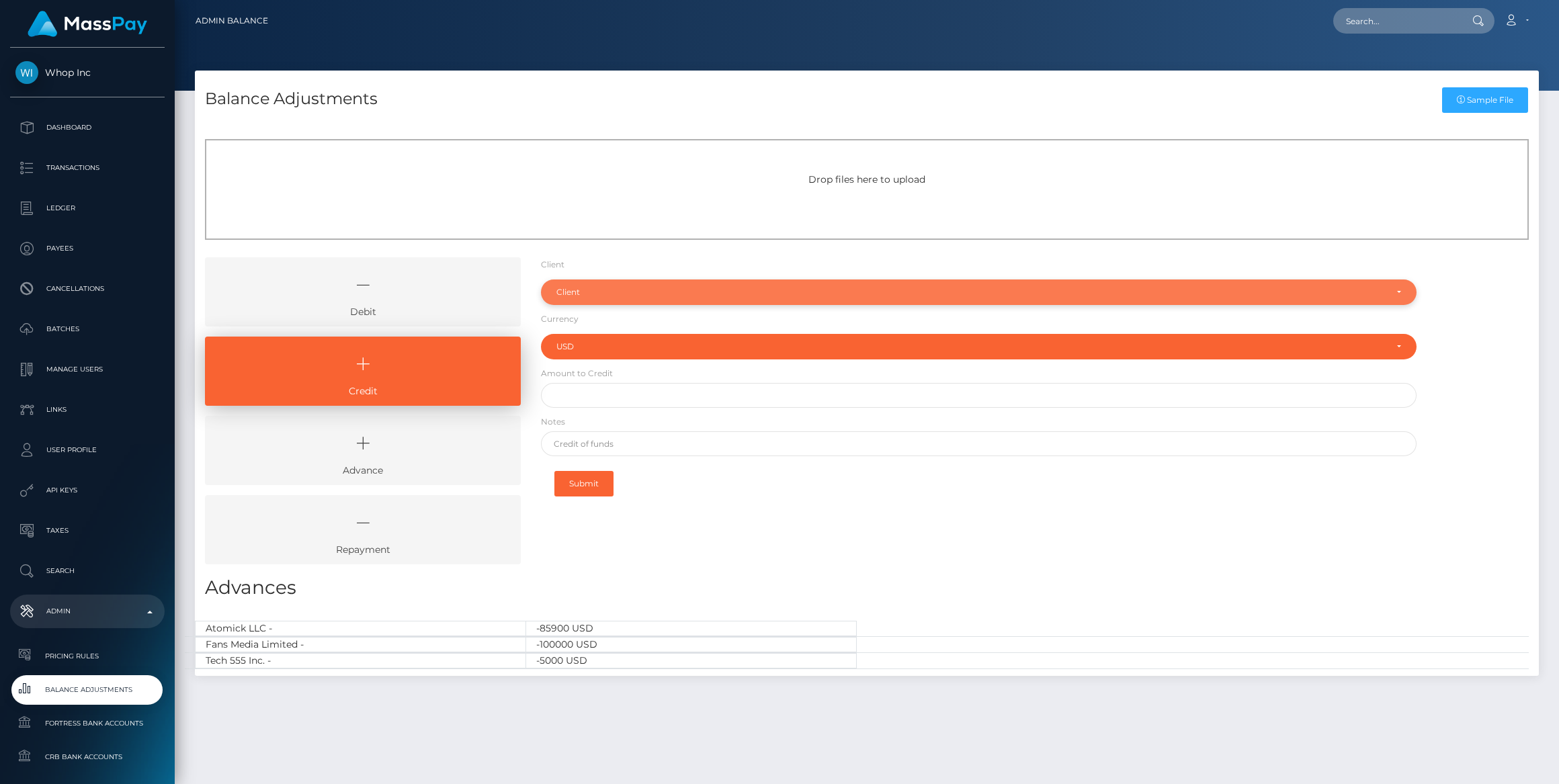
click at [577, 281] on div "Client" at bounding box center [978, 292] width 875 height 26
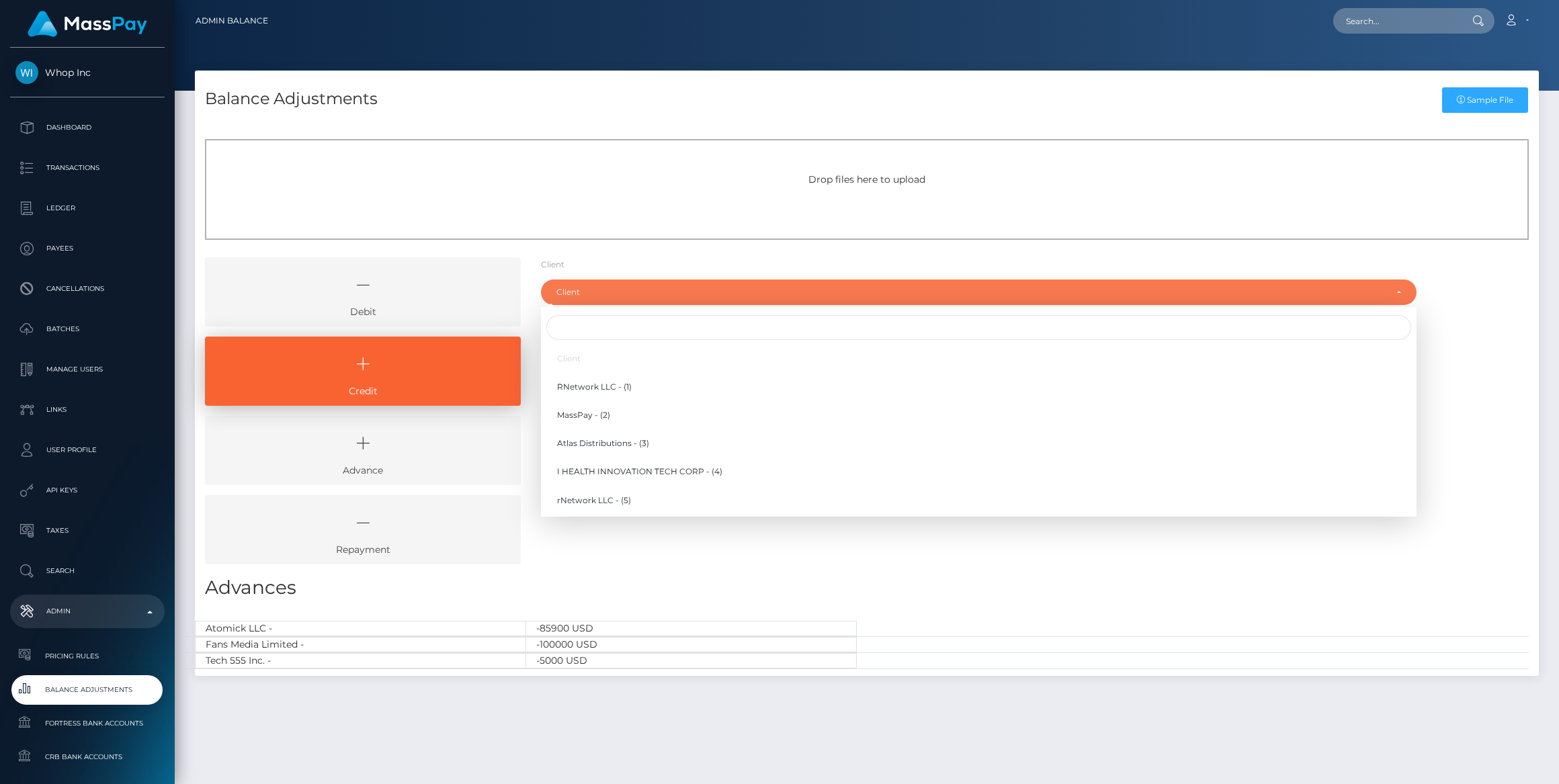
click at [582, 313] on div at bounding box center [978, 328] width 875 height 30
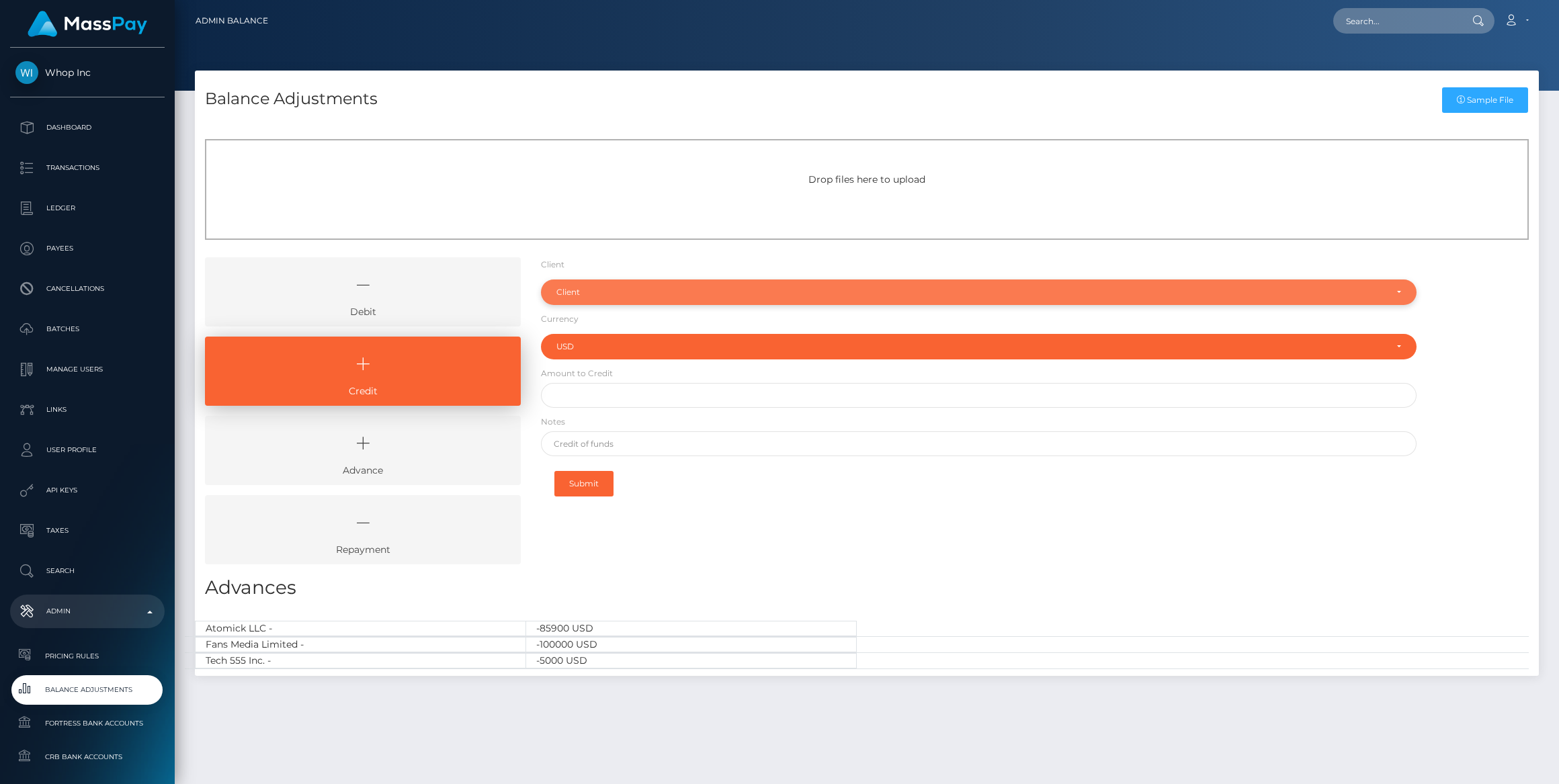
click at [588, 289] on div "Client" at bounding box center [970, 292] width 829 height 10
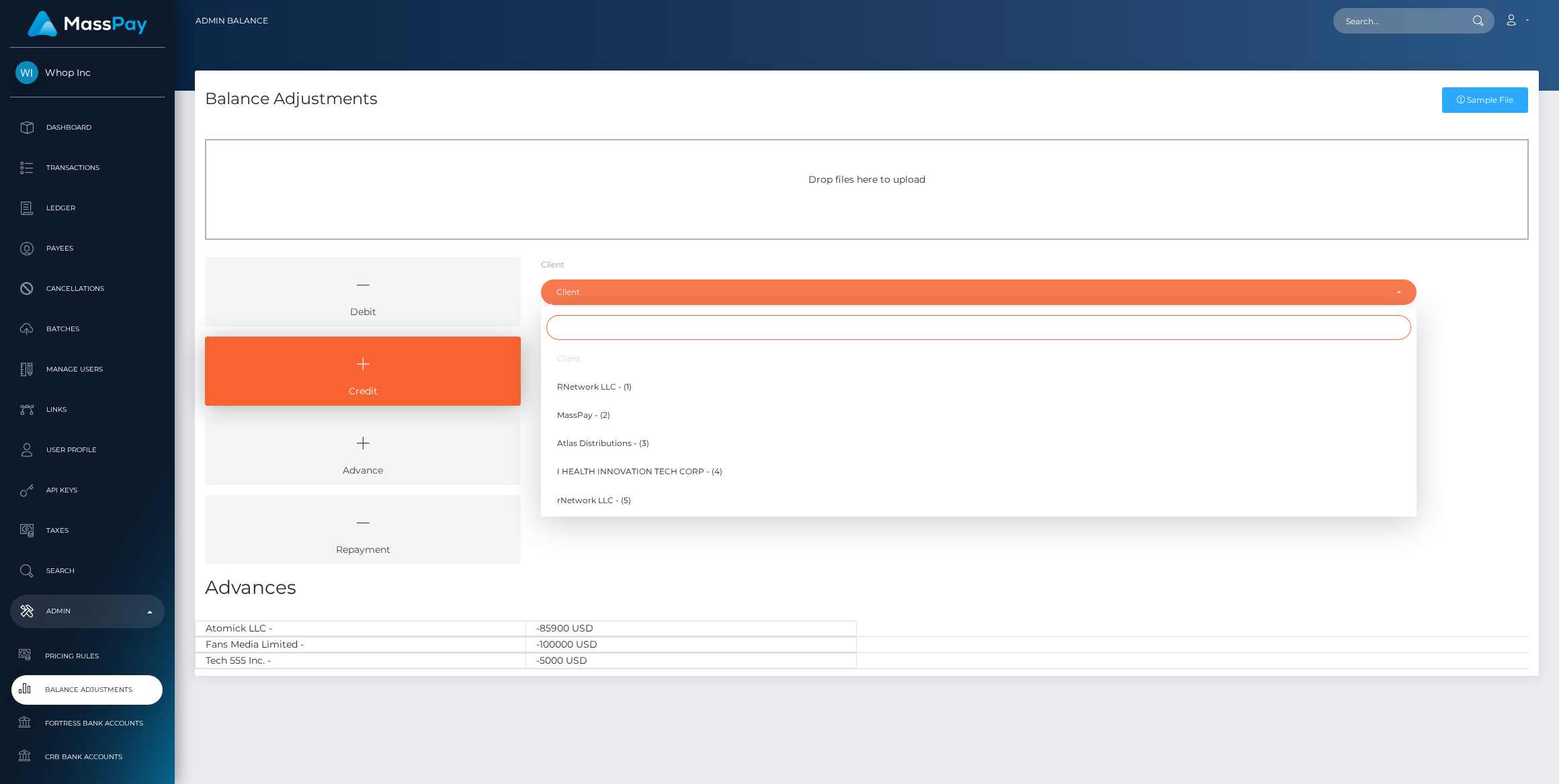
click at [591, 321] on input "Search" at bounding box center [978, 328] width 865 height 25
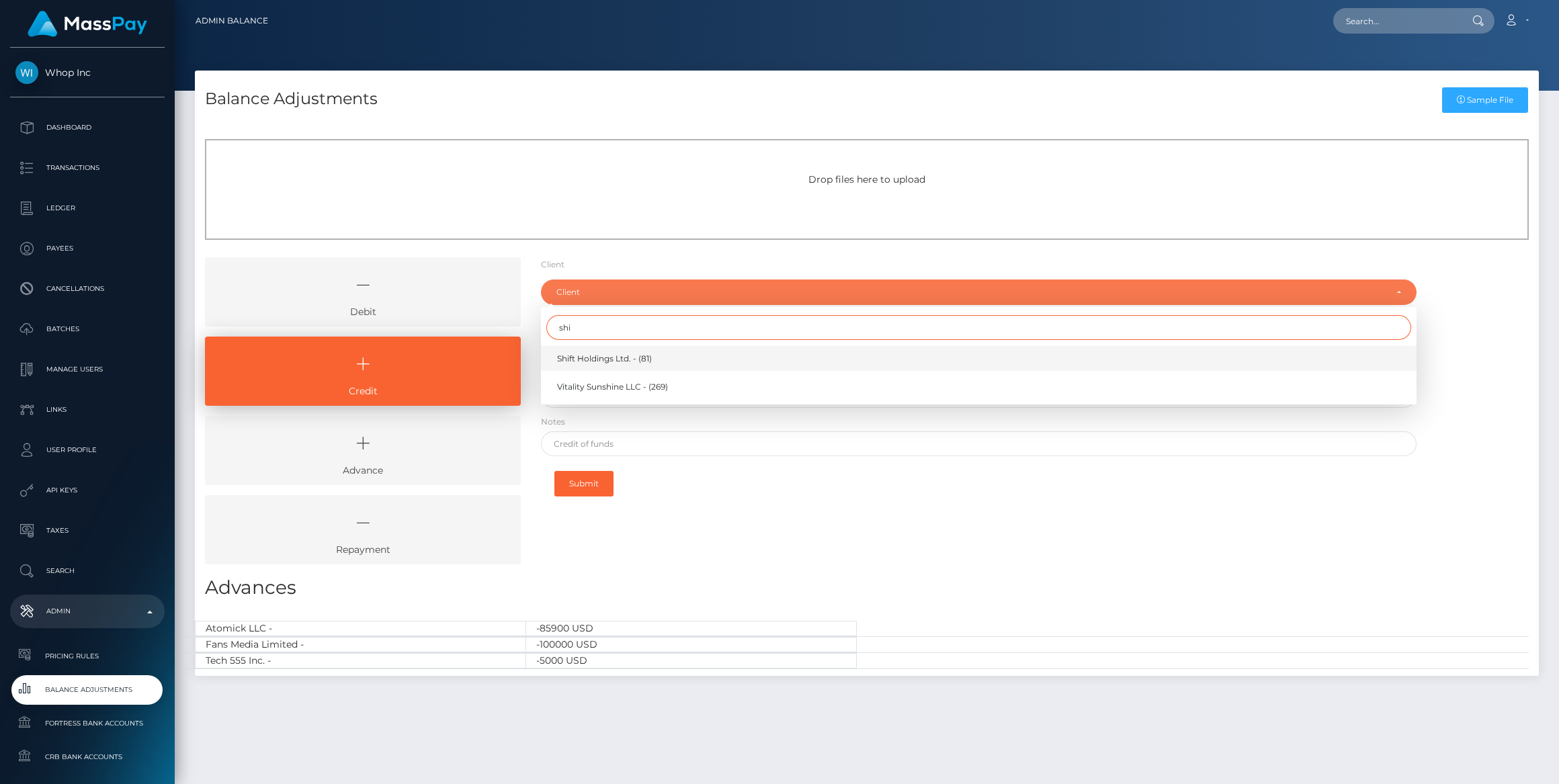
type input "shi"
drag, startPoint x: 589, startPoint y: 357, endPoint x: 590, endPoint y: 369, distance: 12.0
click at [589, 356] on span "Shift Holdings Ltd. - (81)" at bounding box center [604, 358] width 95 height 12
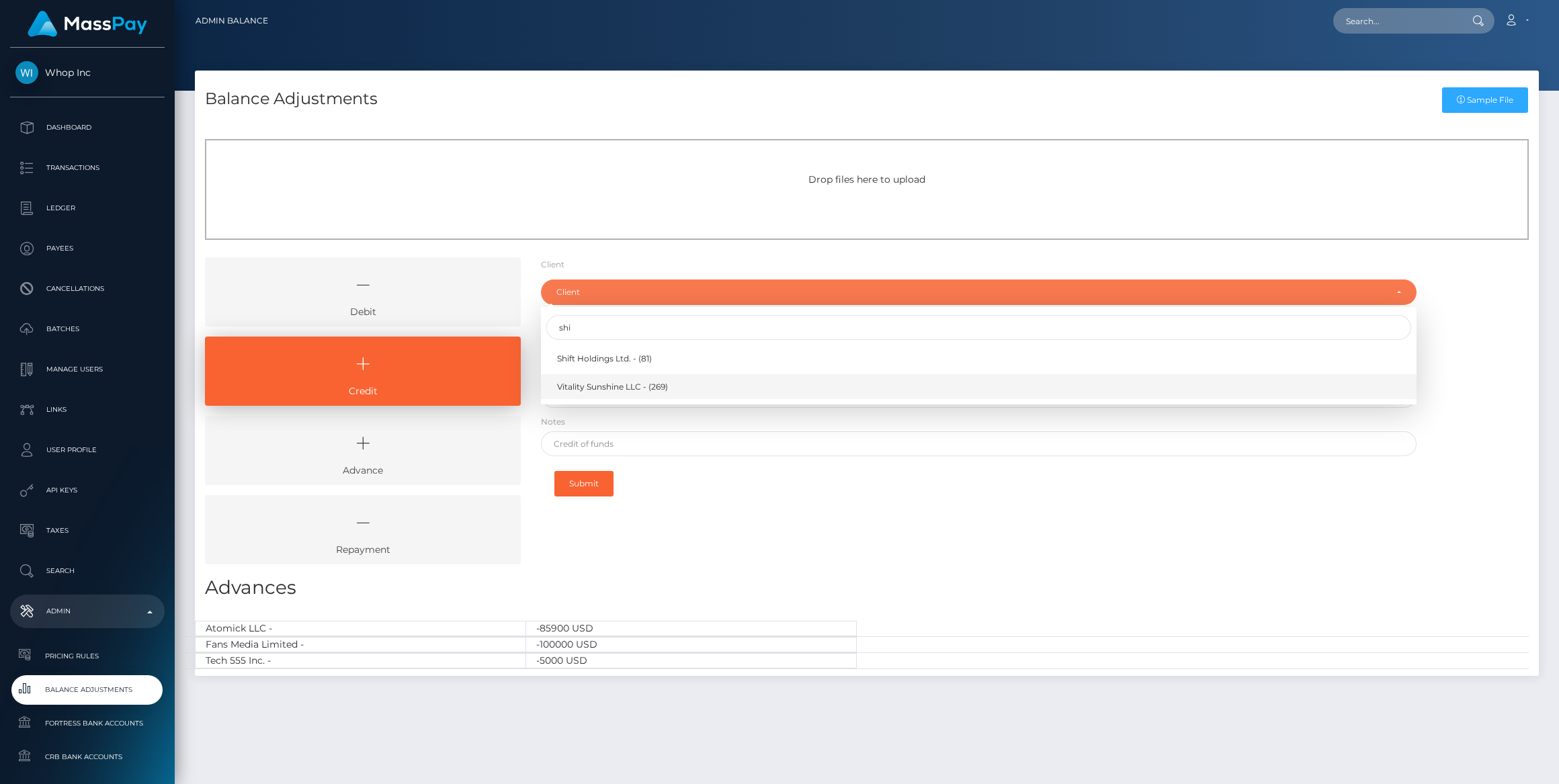
select select "81"
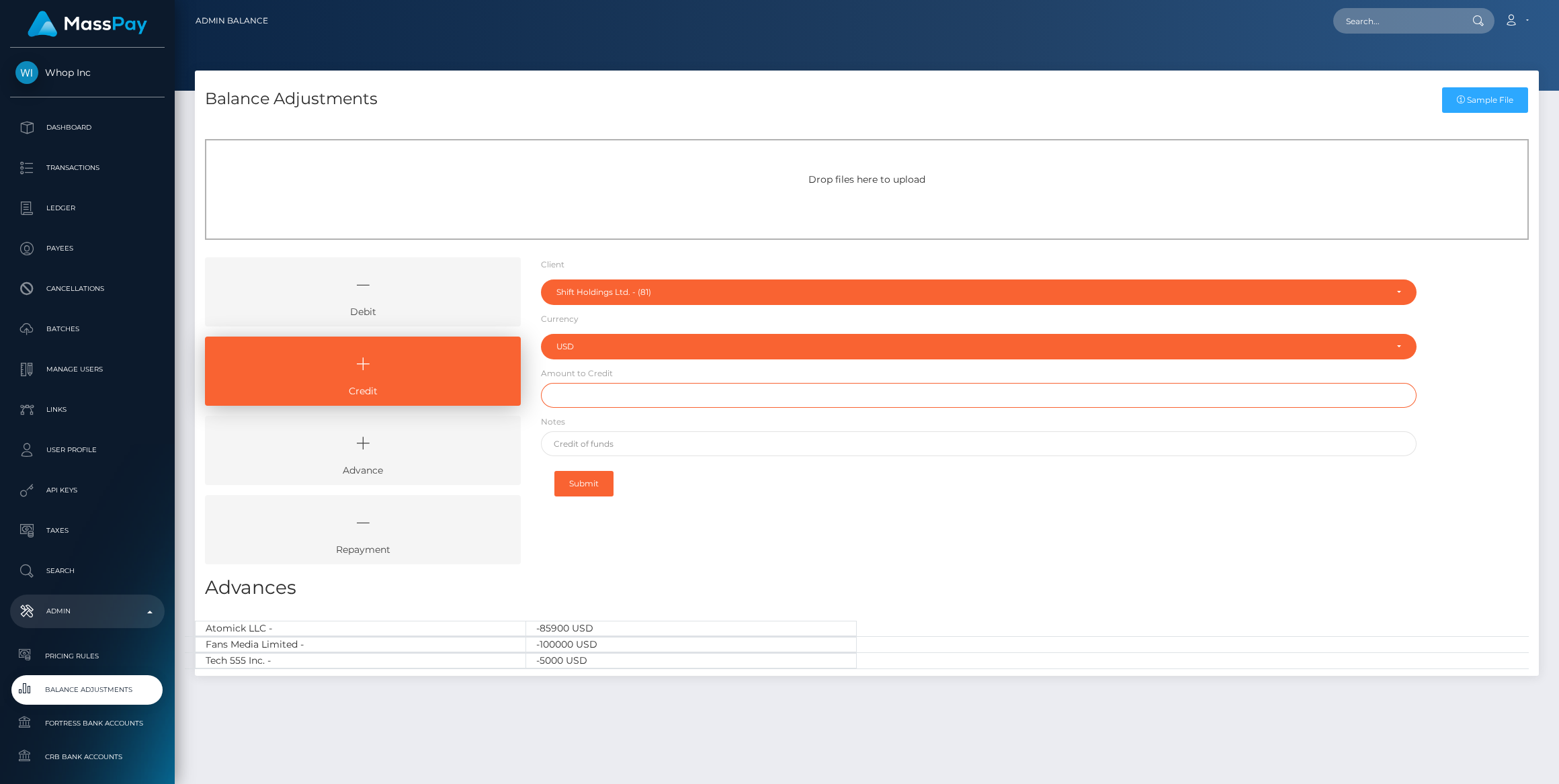
click at [595, 387] on input "text" at bounding box center [978, 395] width 875 height 25
type input "$500,000.00"
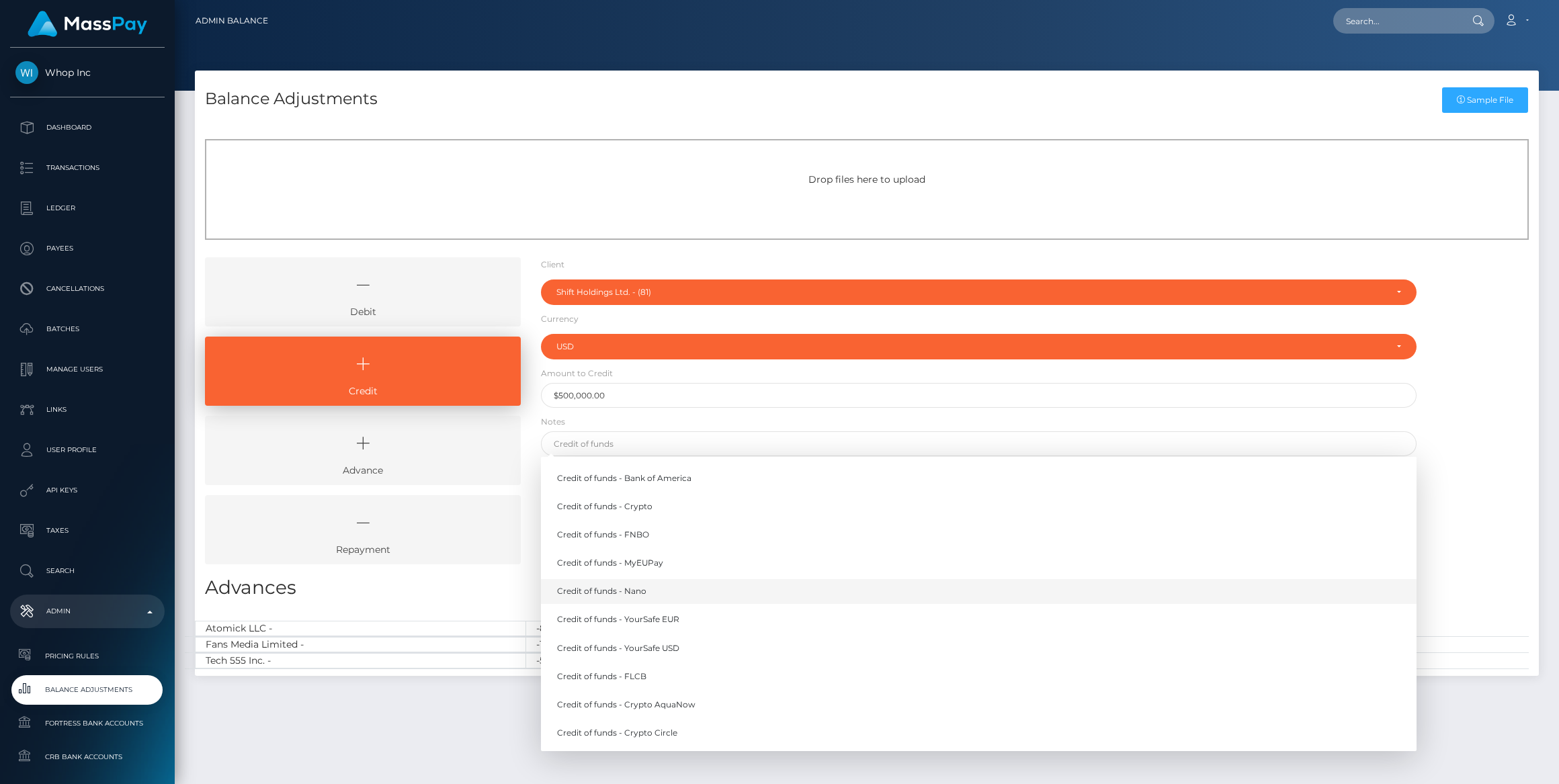
click at [638, 594] on link "Credit of funds - Nano" at bounding box center [978, 591] width 875 height 25
type input "Credit of funds - Nano"
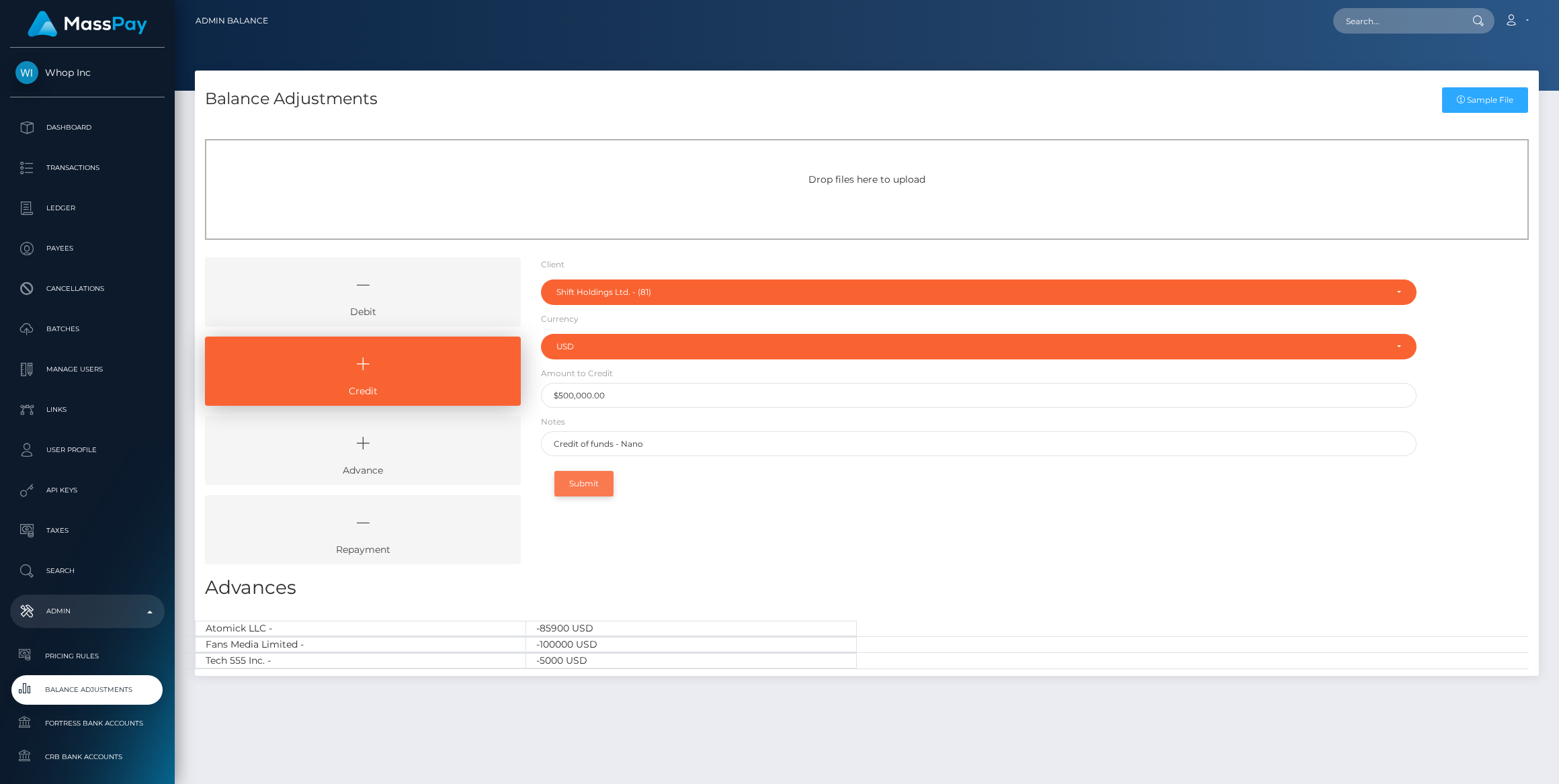
click at [603, 488] on button "Submit" at bounding box center [583, 483] width 59 height 26
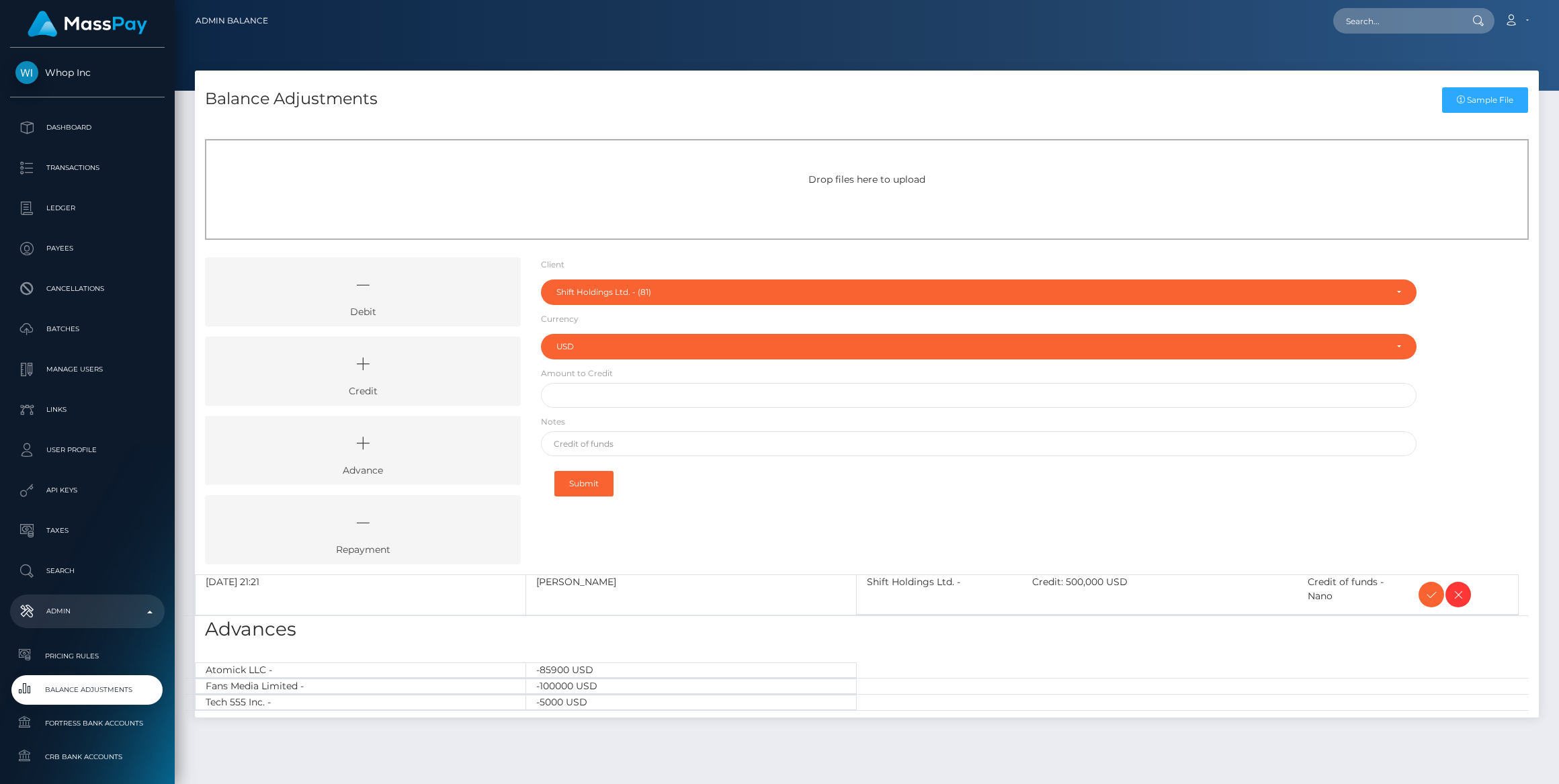
select select "81"
select select "USD"
click at [1438, 593] on icon at bounding box center [1430, 595] width 16 height 17
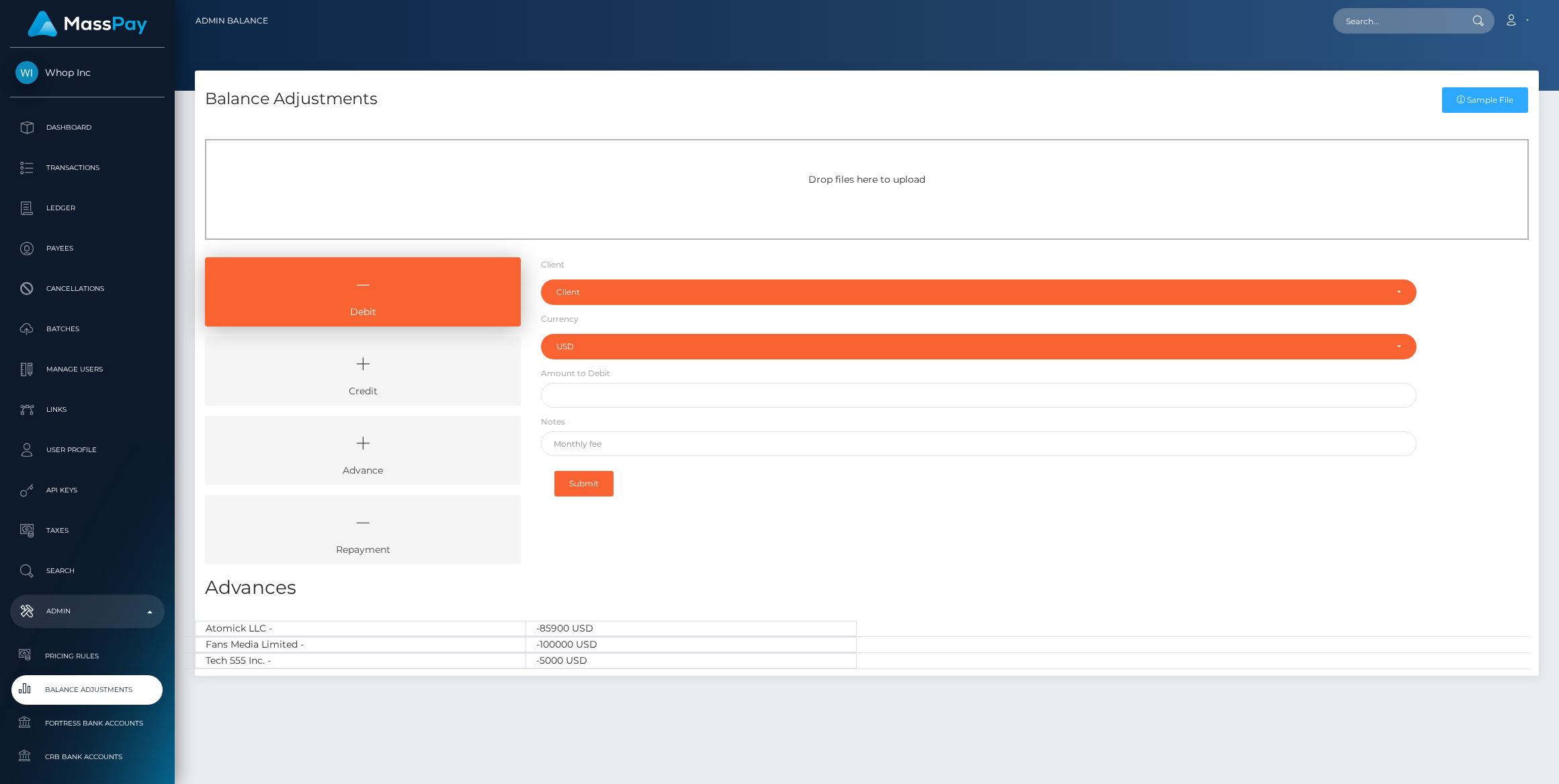
select select "USD"
click at [62, 195] on link "Ledger" at bounding box center [87, 207] width 154 height 33
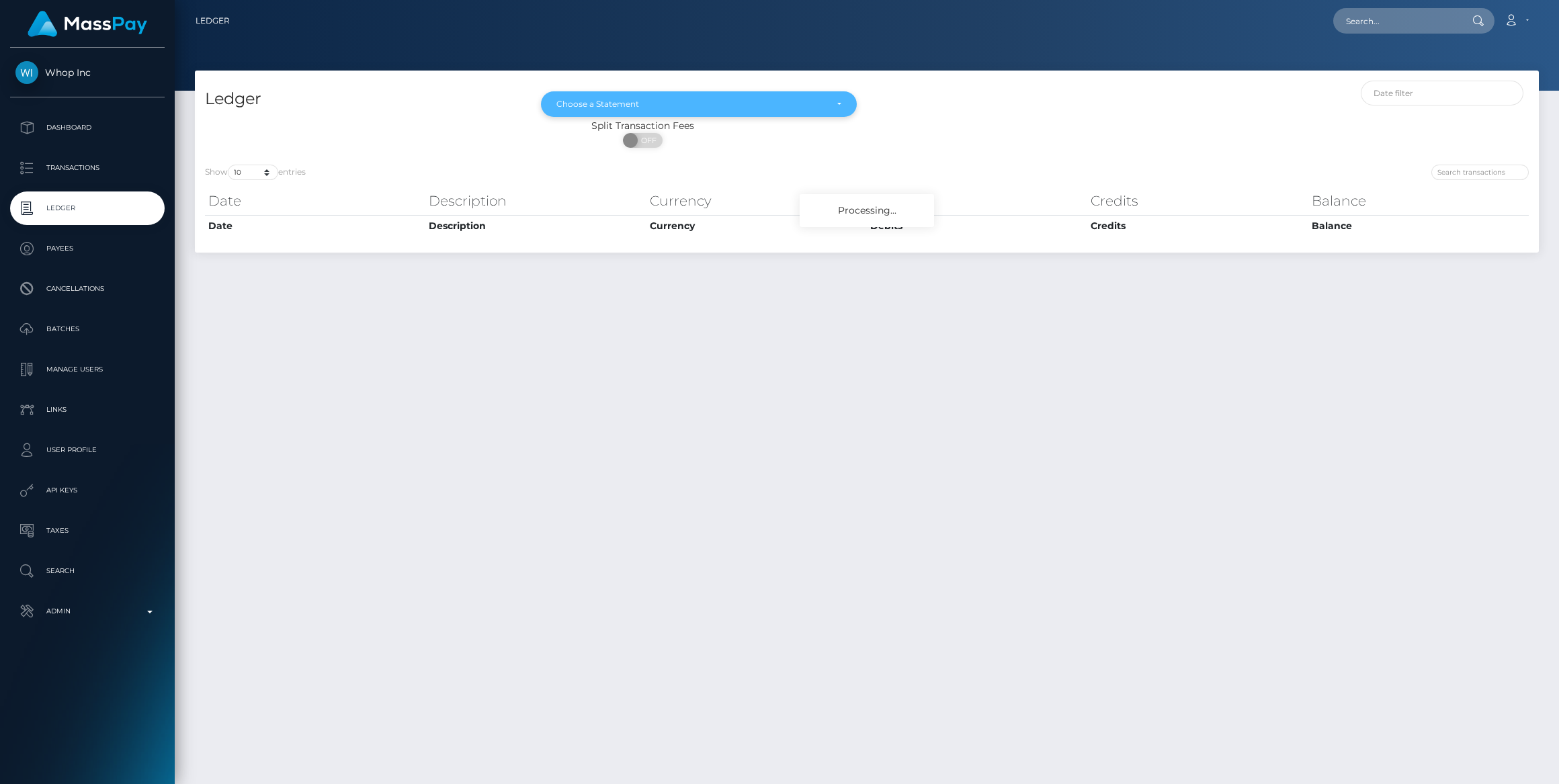
click at [678, 104] on div "Choose a Statement" at bounding box center [690, 103] width 269 height 10
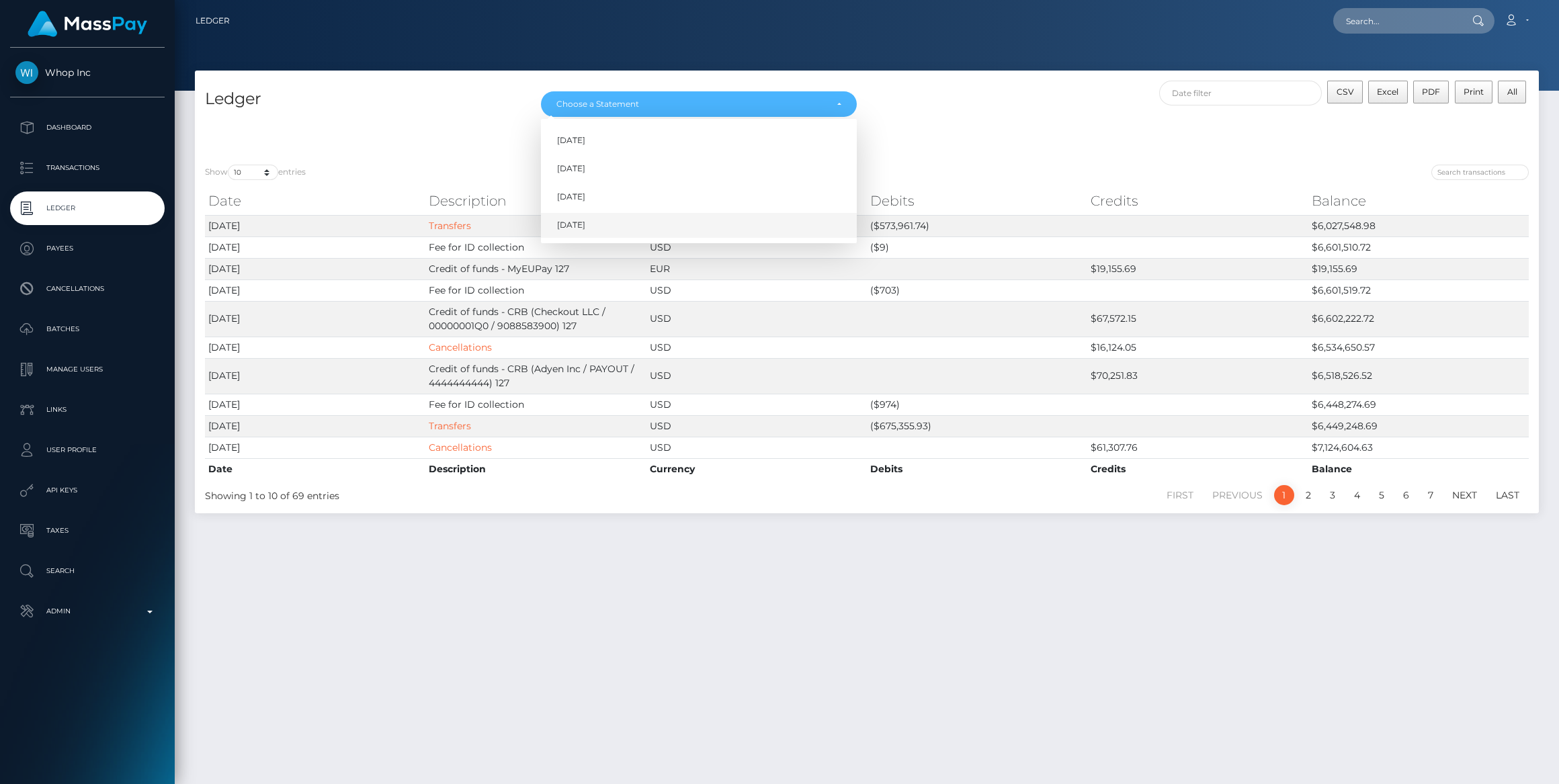
click at [606, 229] on link "[DATE]" at bounding box center [698, 225] width 315 height 25
select select "[DATE]"
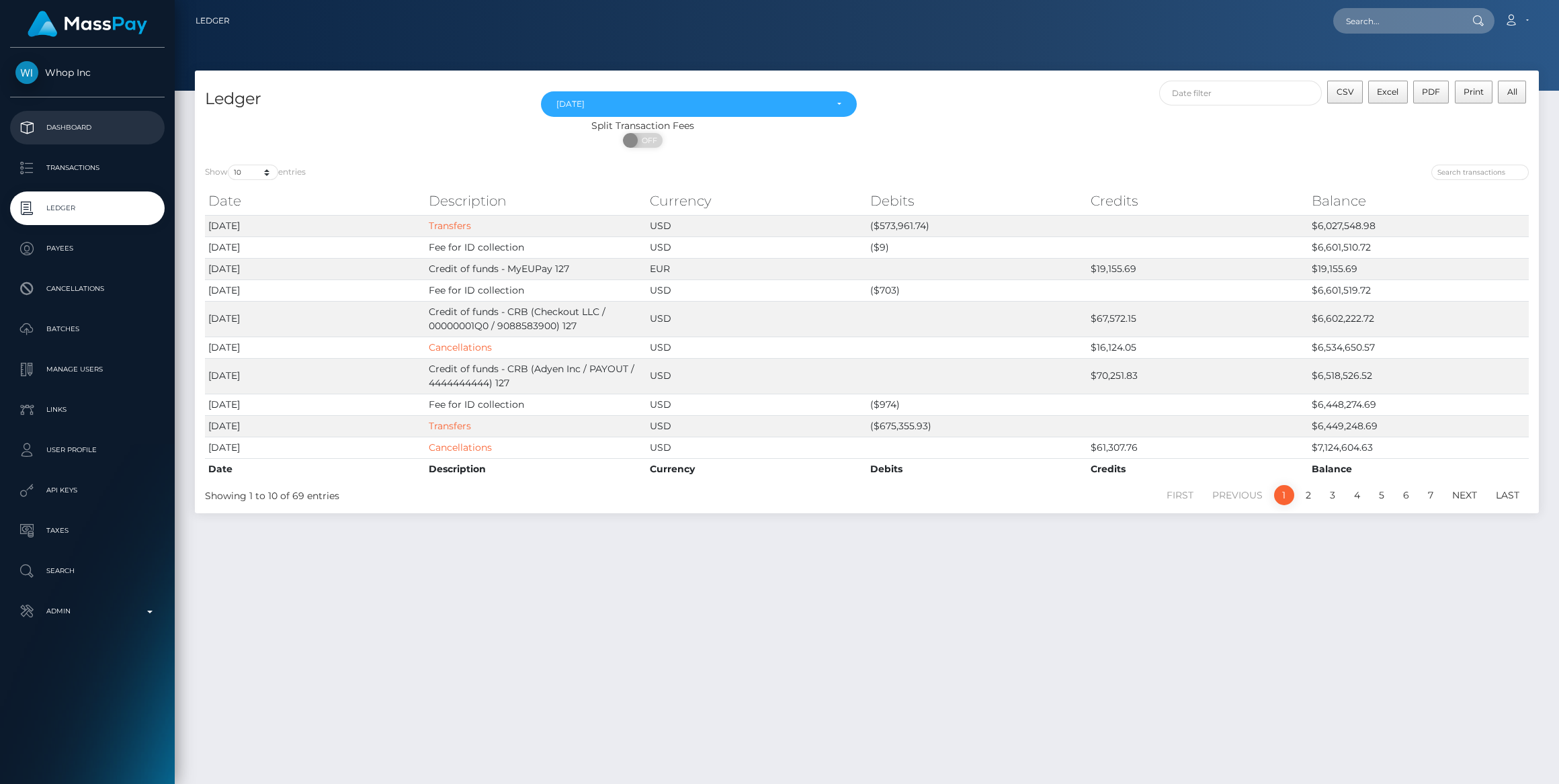
click at [90, 124] on p "Dashboard" at bounding box center [87, 127] width 144 height 20
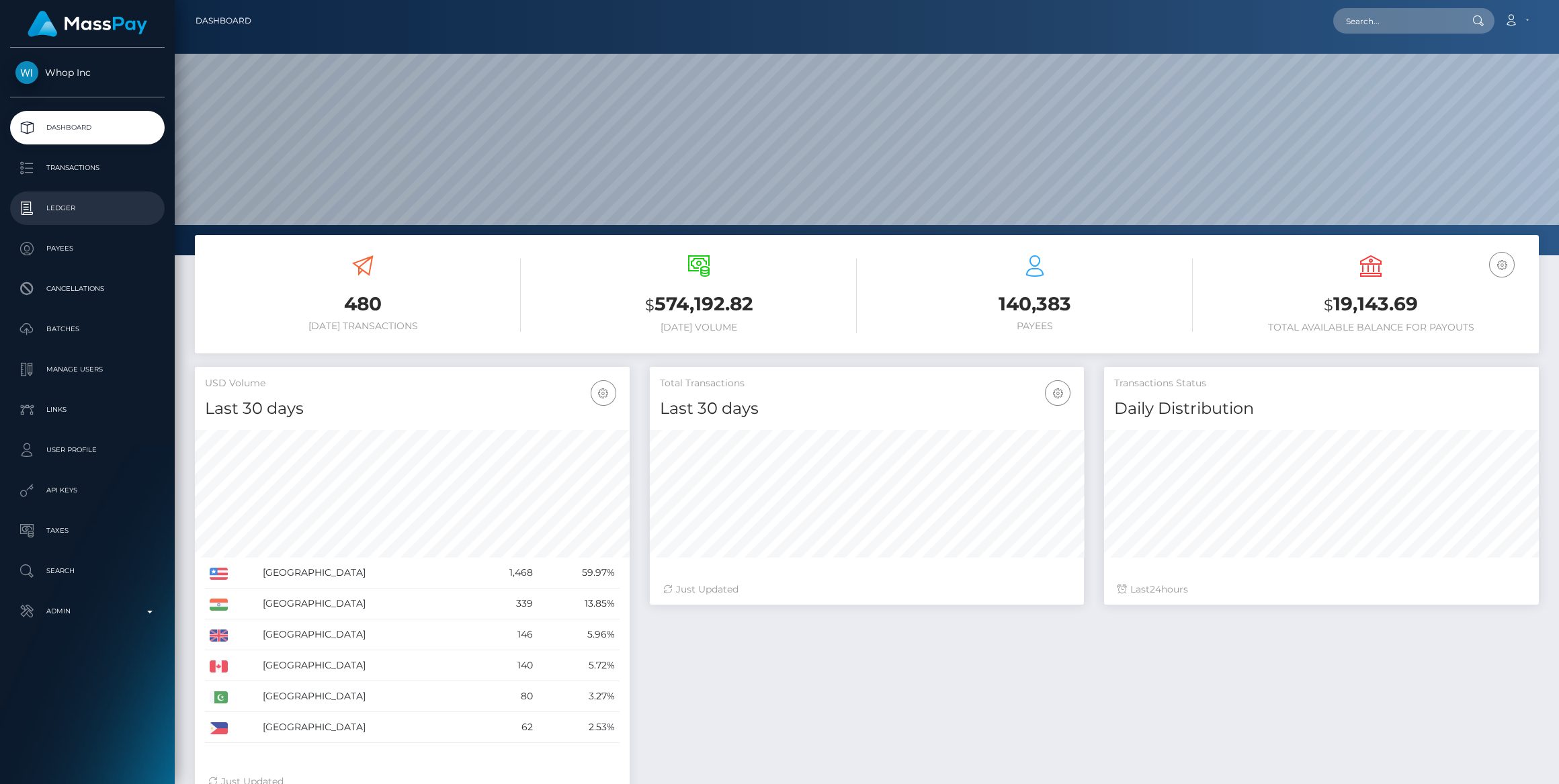
click at [43, 204] on p "Ledger" at bounding box center [87, 207] width 144 height 20
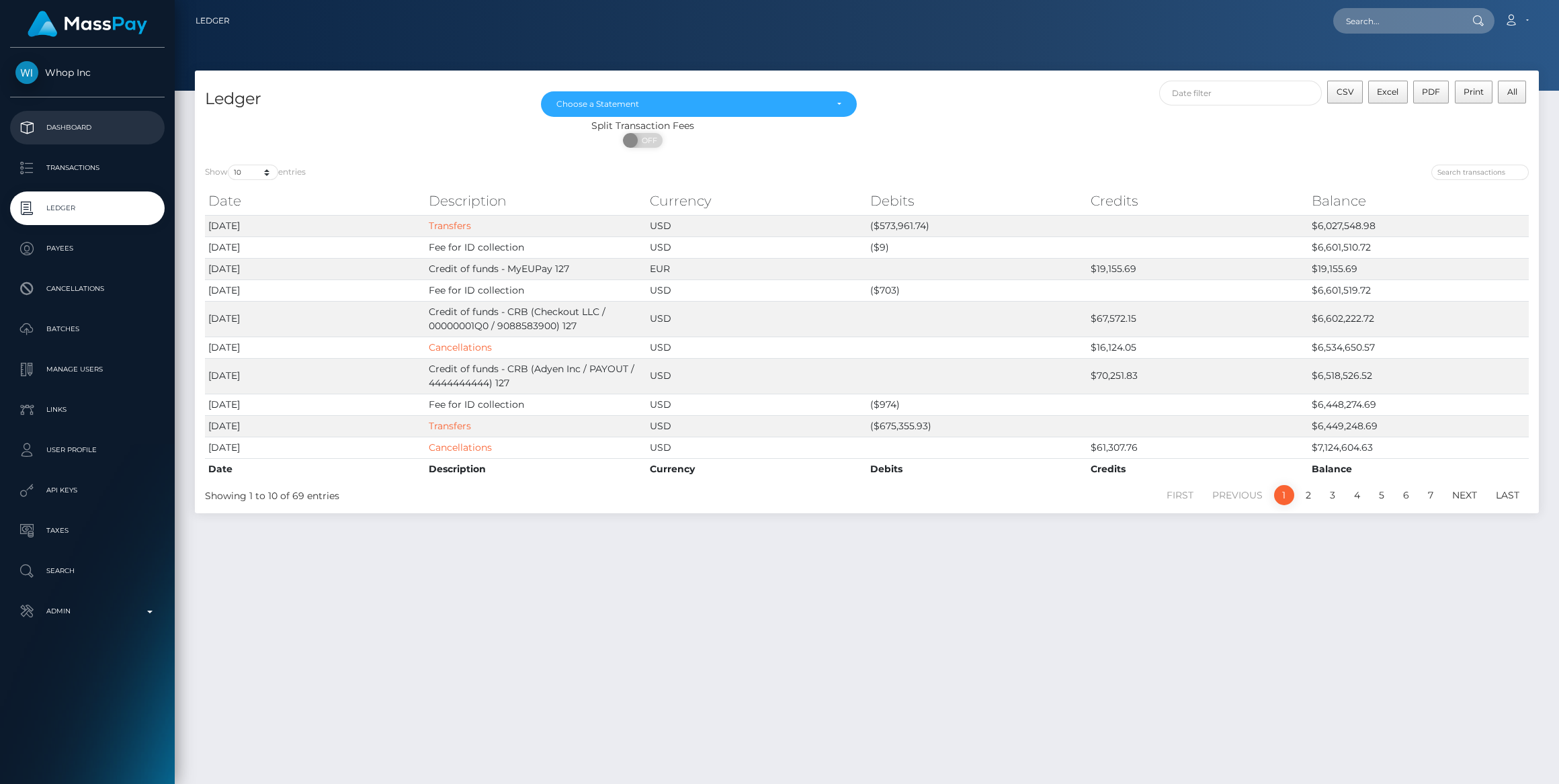
click at [87, 116] on link "Dashboard" at bounding box center [87, 127] width 154 height 33
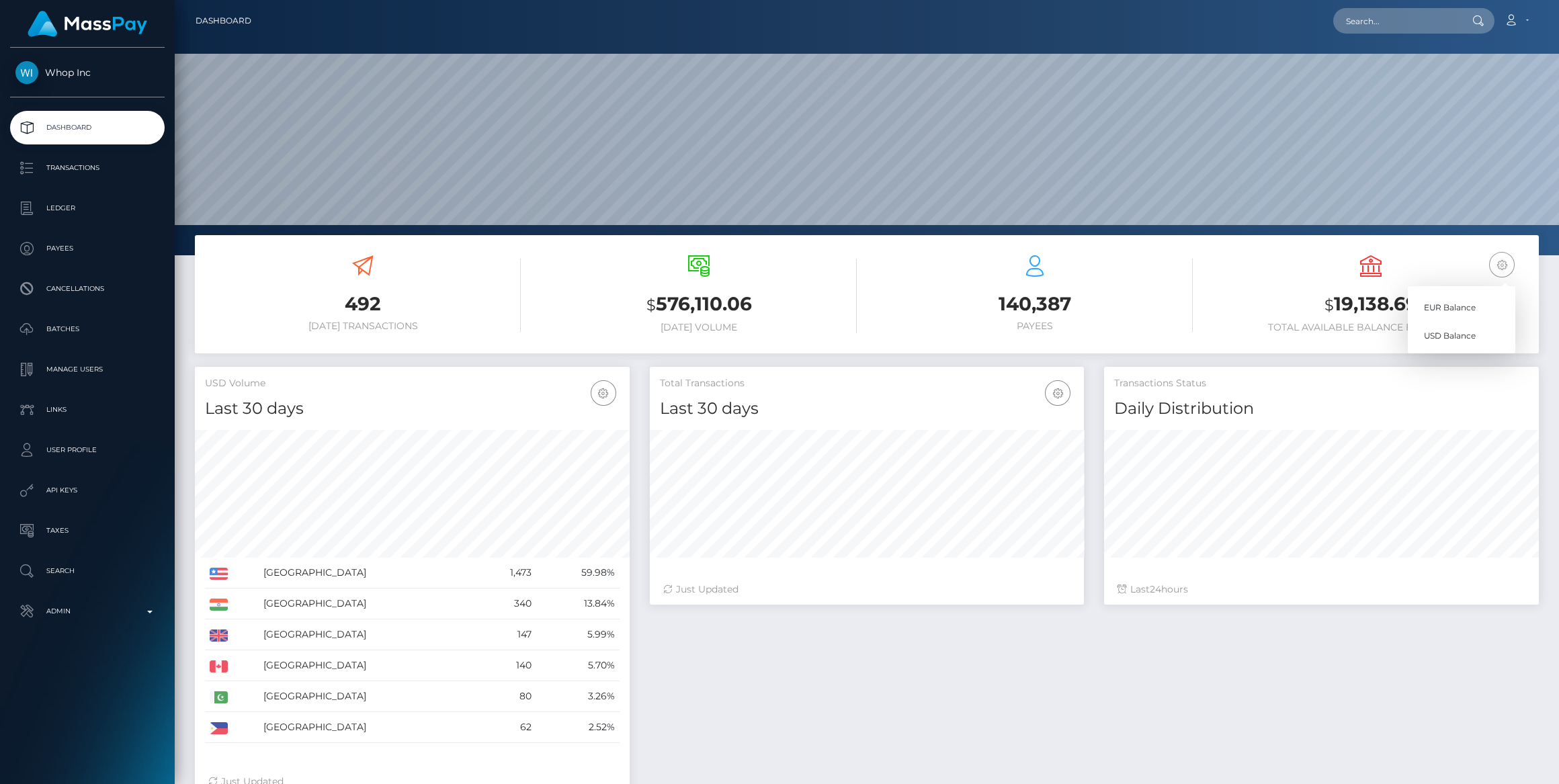
scroll to position [237, 434]
click at [1440, 334] on link "USD Balance" at bounding box center [1460, 335] width 107 height 25
click at [1506, 258] on icon "button" at bounding box center [1501, 265] width 16 height 17
click at [1450, 331] on link "USD Balance" at bounding box center [1460, 335] width 107 height 25
click at [1509, 265] on icon "button" at bounding box center [1501, 265] width 16 height 17
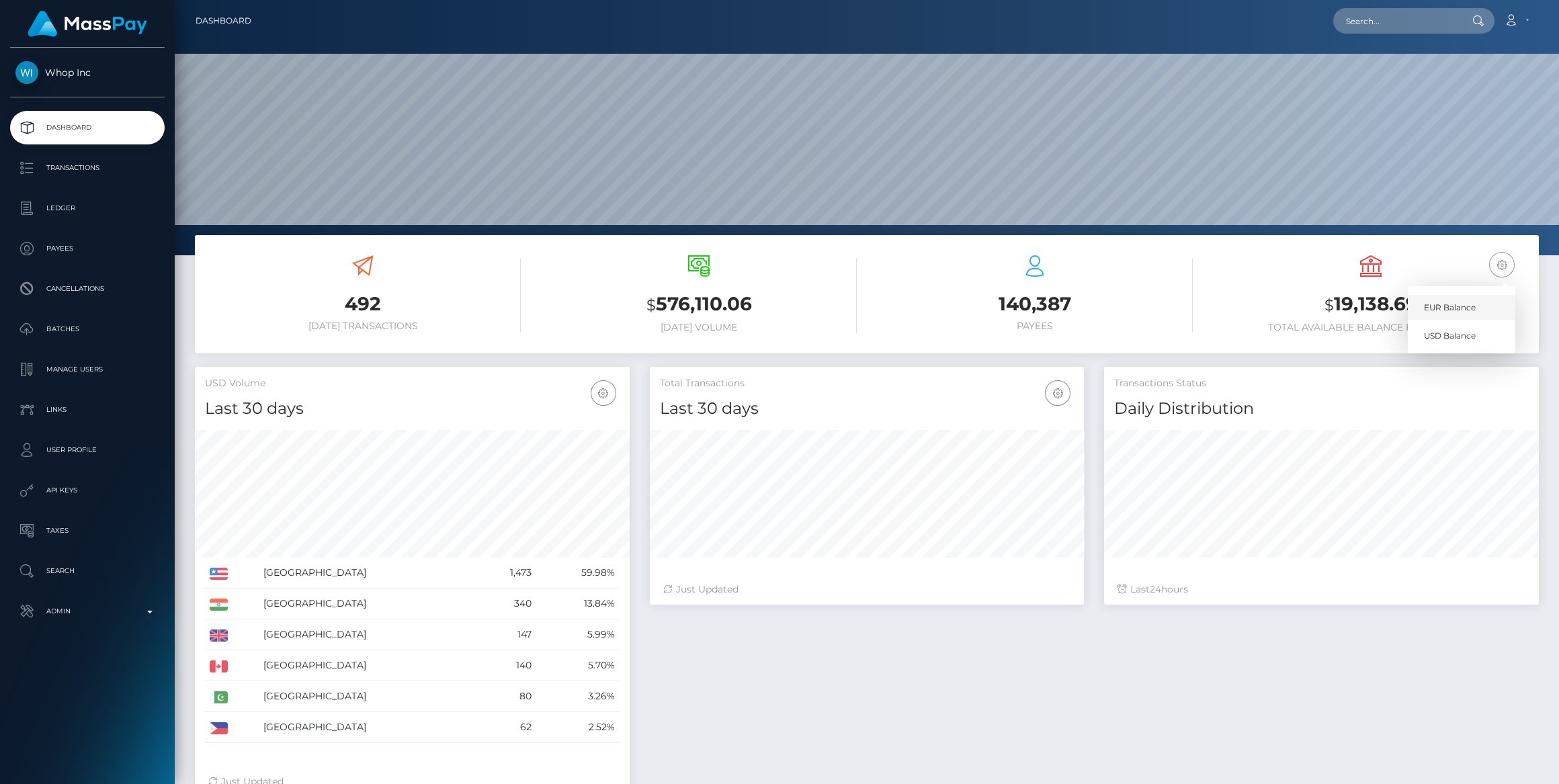
click at [1445, 312] on link "EUR Balance" at bounding box center [1460, 307] width 107 height 25
click at [1497, 260] on icon "button" at bounding box center [1501, 265] width 16 height 17
click at [1444, 338] on link "USD Balance" at bounding box center [1460, 335] width 107 height 25
click at [1499, 261] on icon "button" at bounding box center [1501, 265] width 16 height 17
click at [1456, 311] on link "EUR Balance" at bounding box center [1460, 307] width 107 height 25
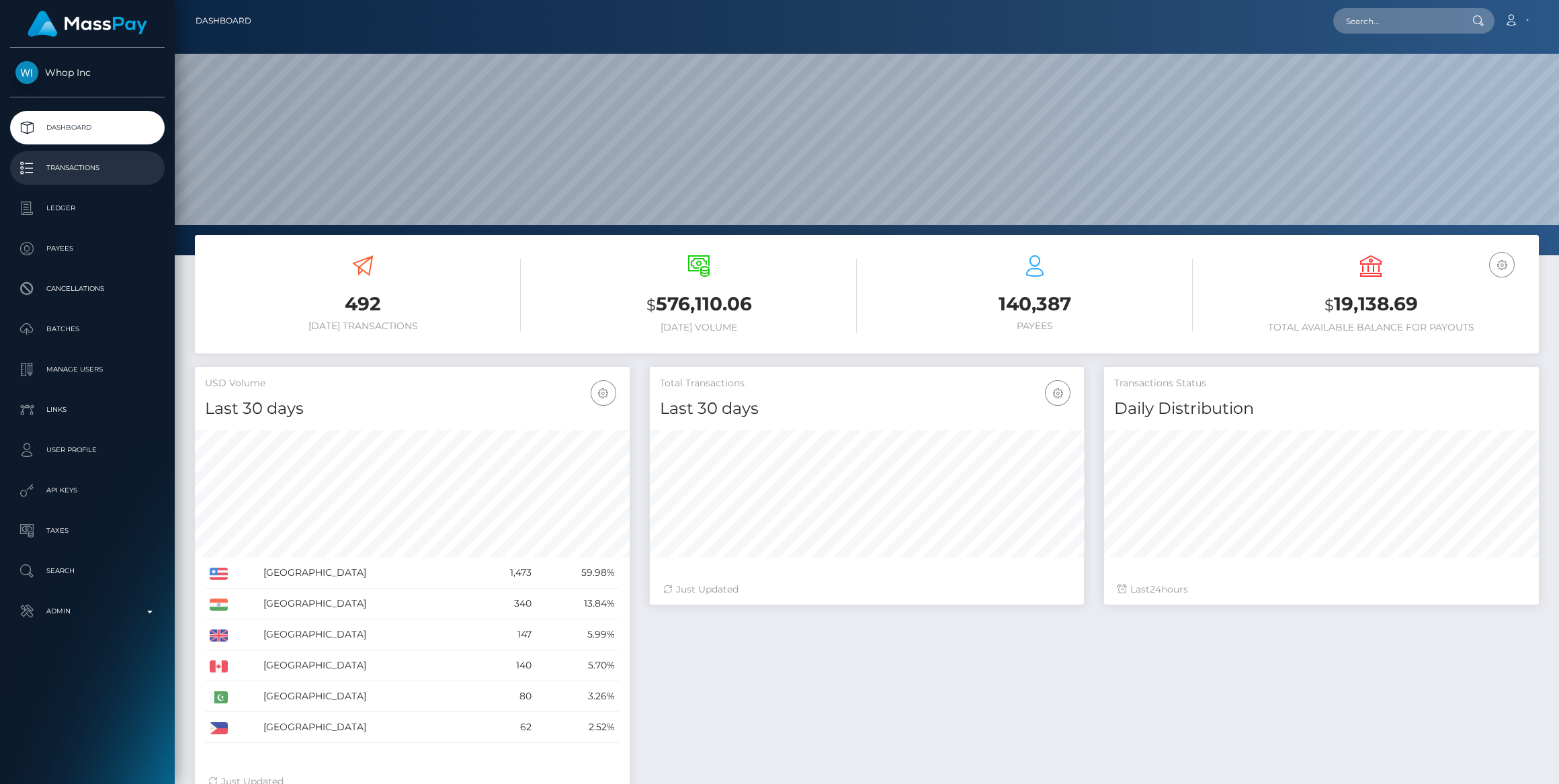
click at [92, 162] on p "Transactions" at bounding box center [87, 168] width 144 height 20
click at [1496, 258] on icon "button" at bounding box center [1501, 265] width 16 height 17
click at [1446, 330] on link "USD Balance" at bounding box center [1460, 335] width 107 height 25
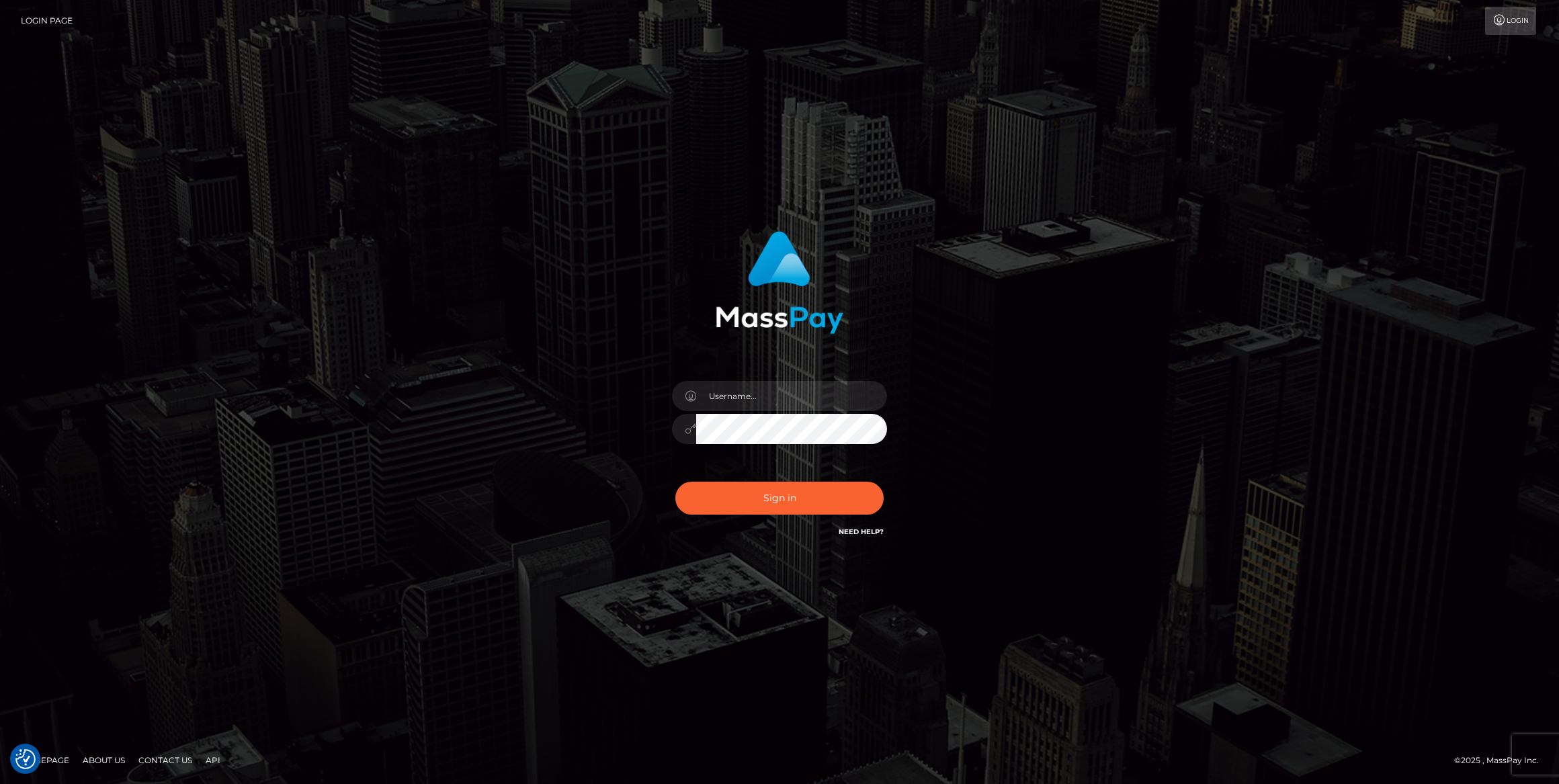
type input "bengreen"
